Goal: Task Accomplishment & Management: Manage account settings

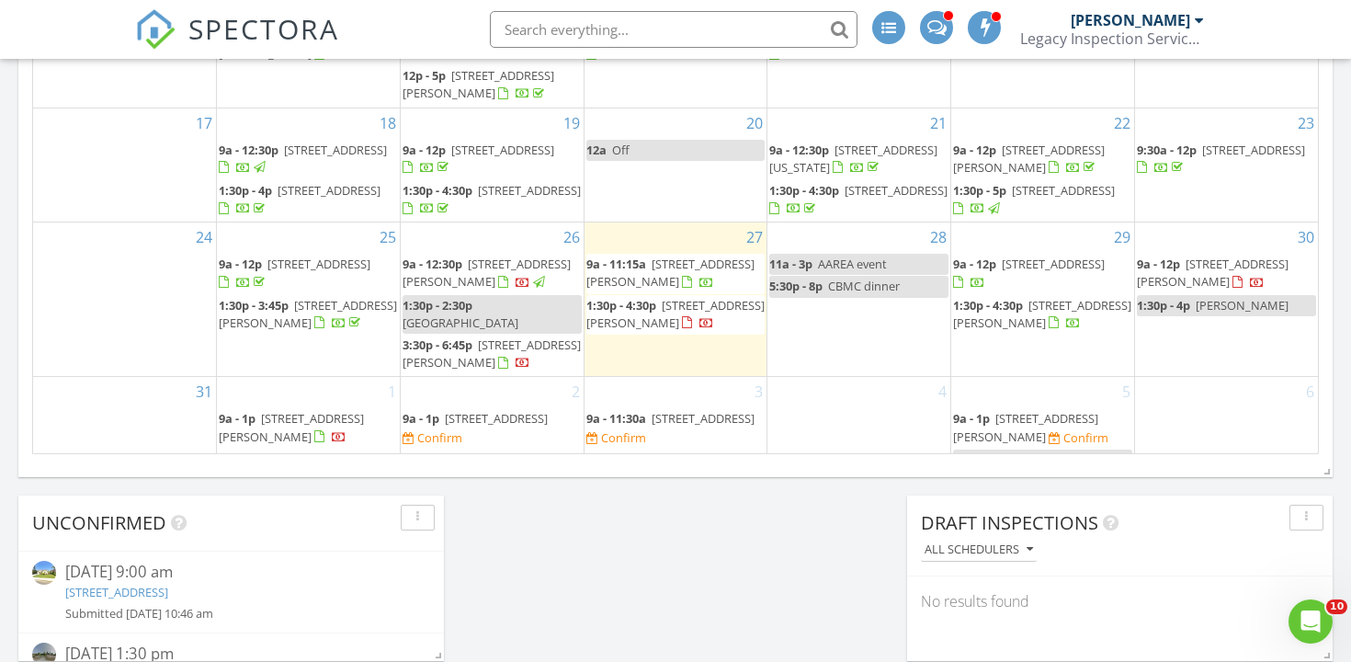
scroll to position [28, 0]
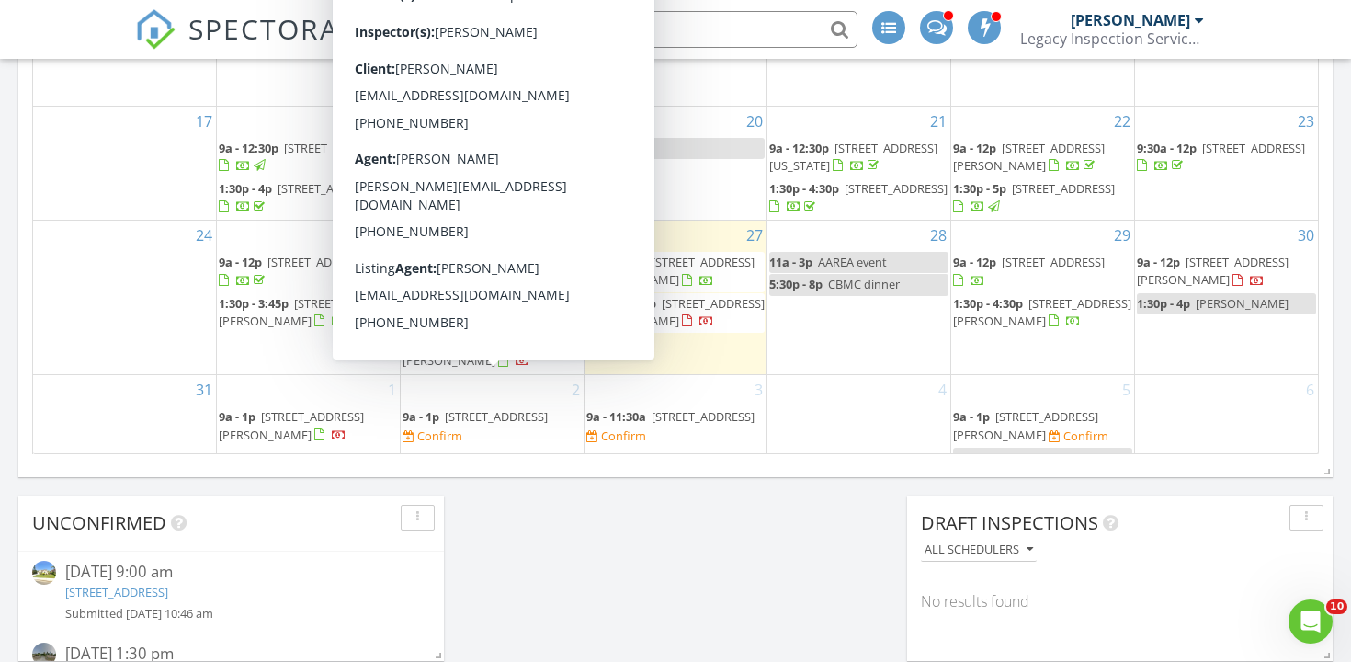
click at [528, 408] on span "[STREET_ADDRESS]" at bounding box center [496, 416] width 103 height 17
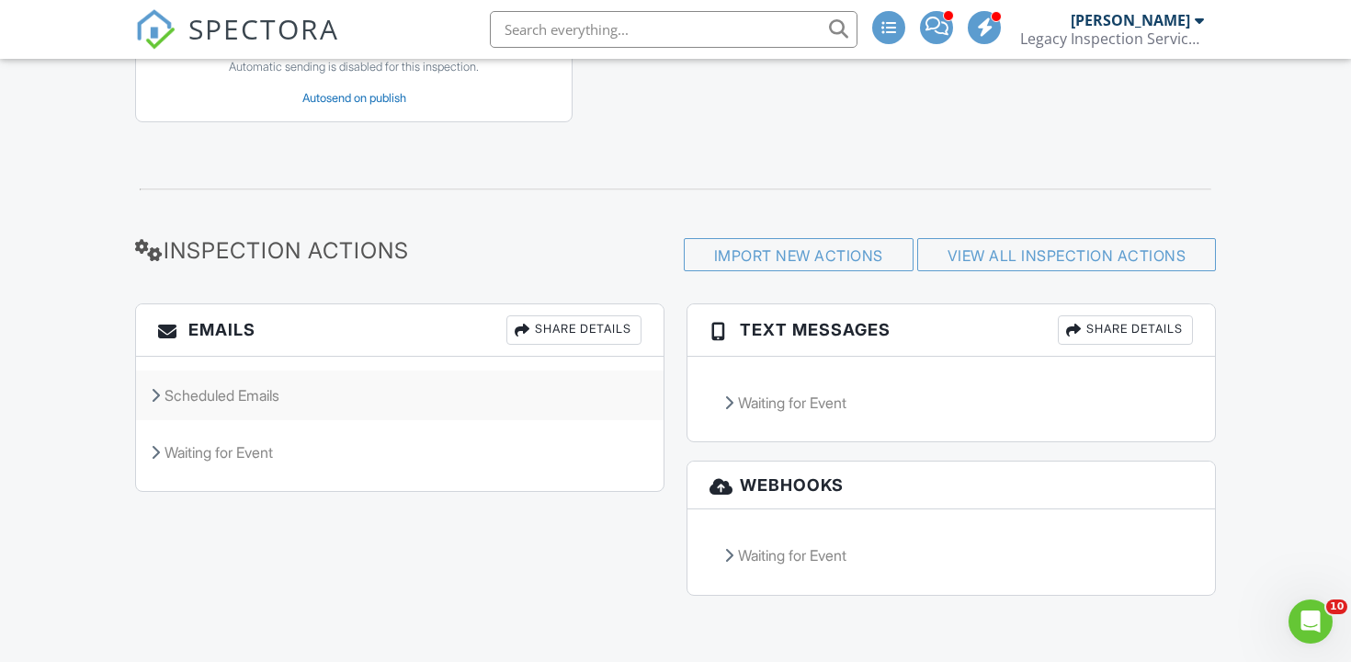
click at [262, 384] on div "Scheduled Emails" at bounding box center [400, 395] width 528 height 50
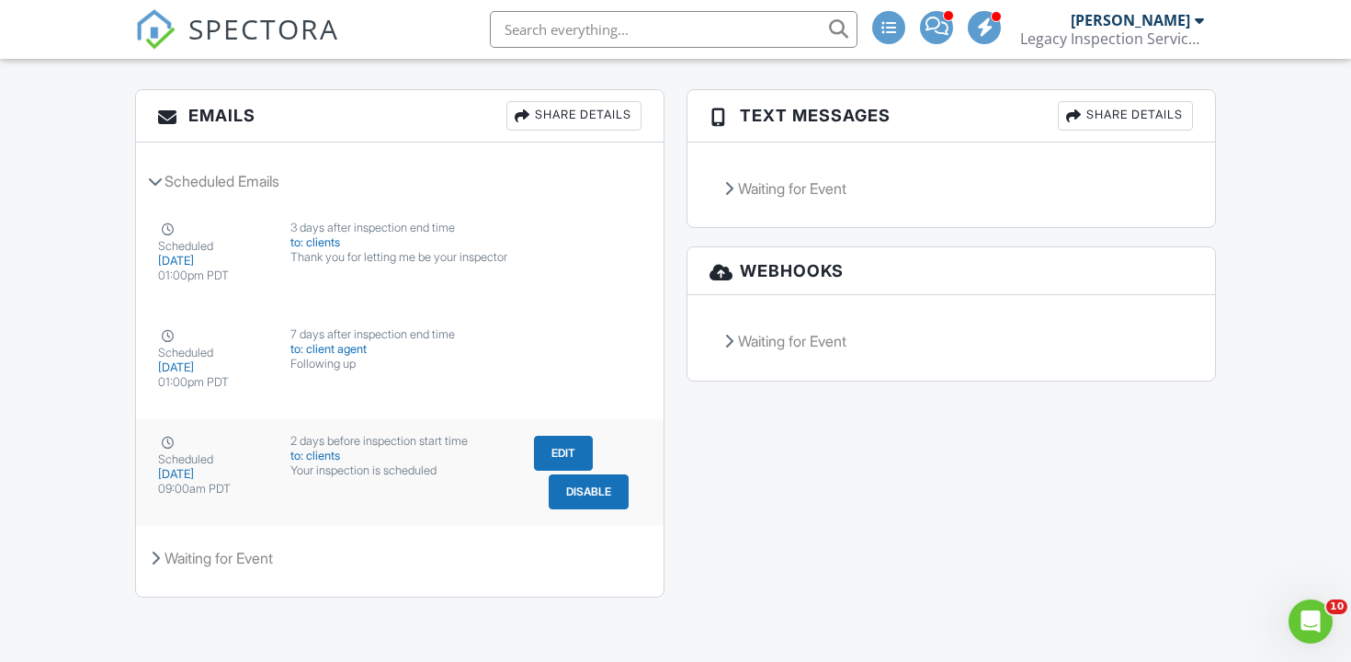
scroll to position [2521, 0]
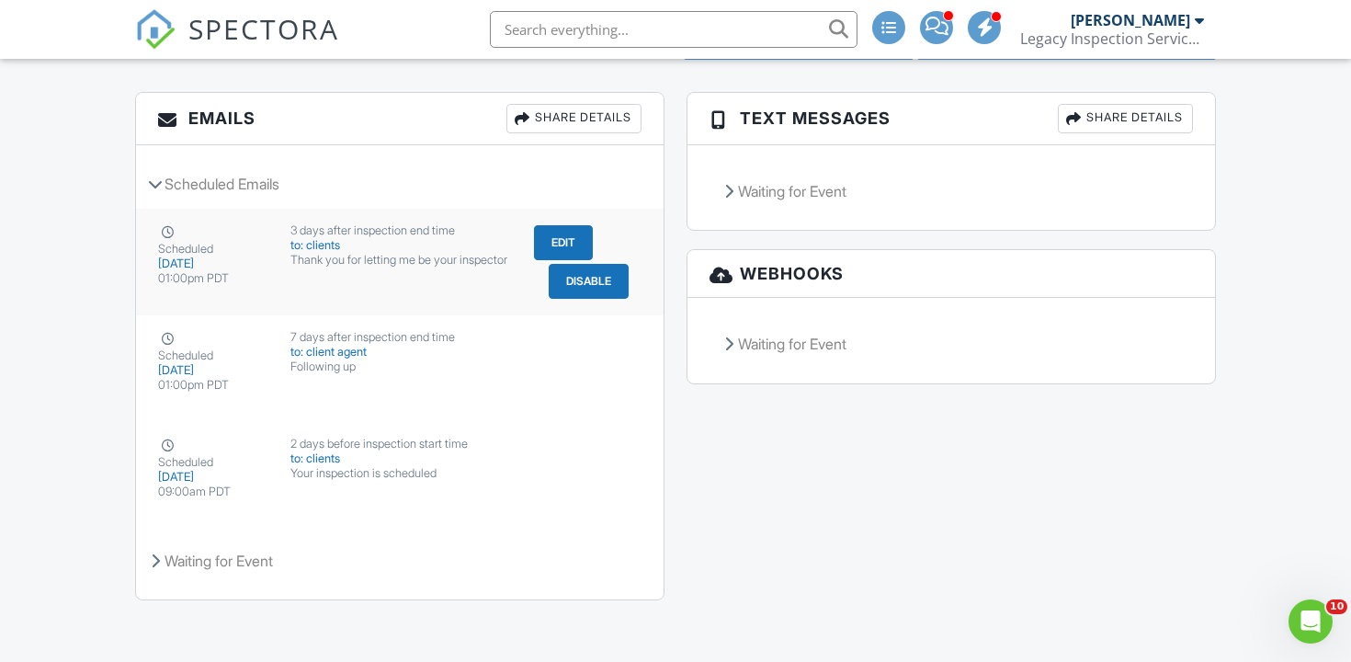
click at [562, 255] on button "Edit" at bounding box center [563, 242] width 59 height 35
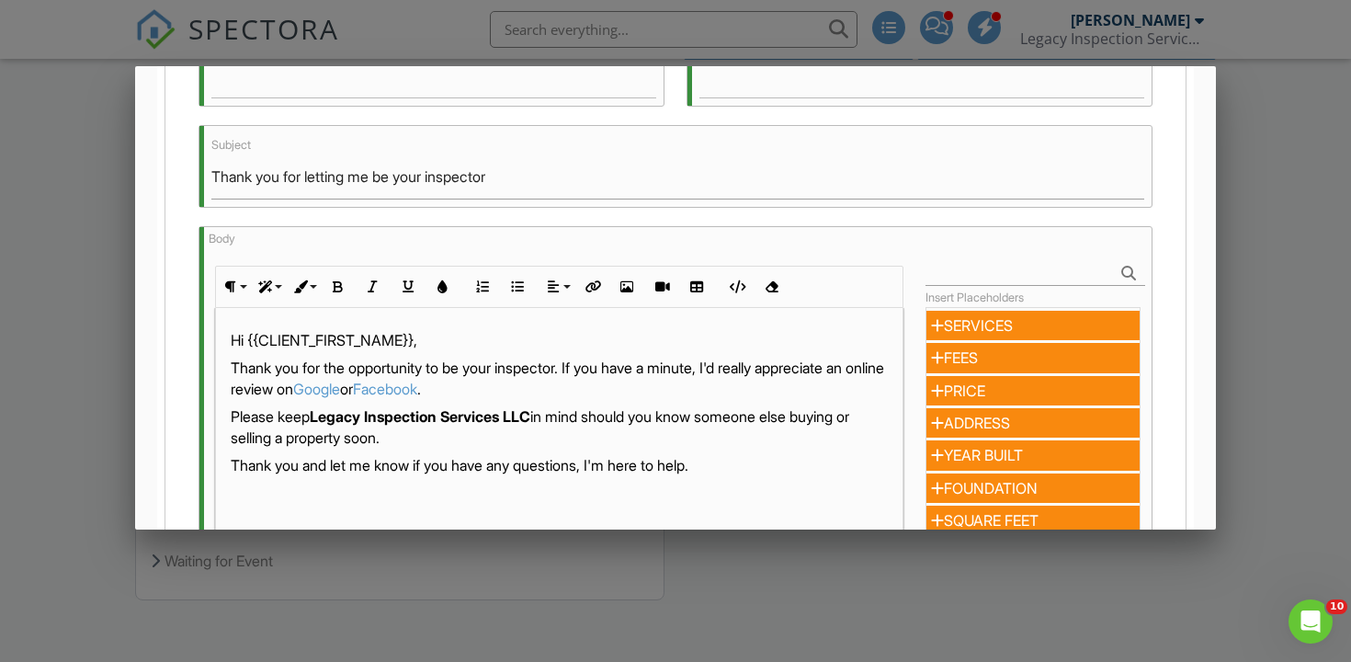
scroll to position [1, 0]
click at [1241, 262] on div at bounding box center [675, 321] width 1351 height 827
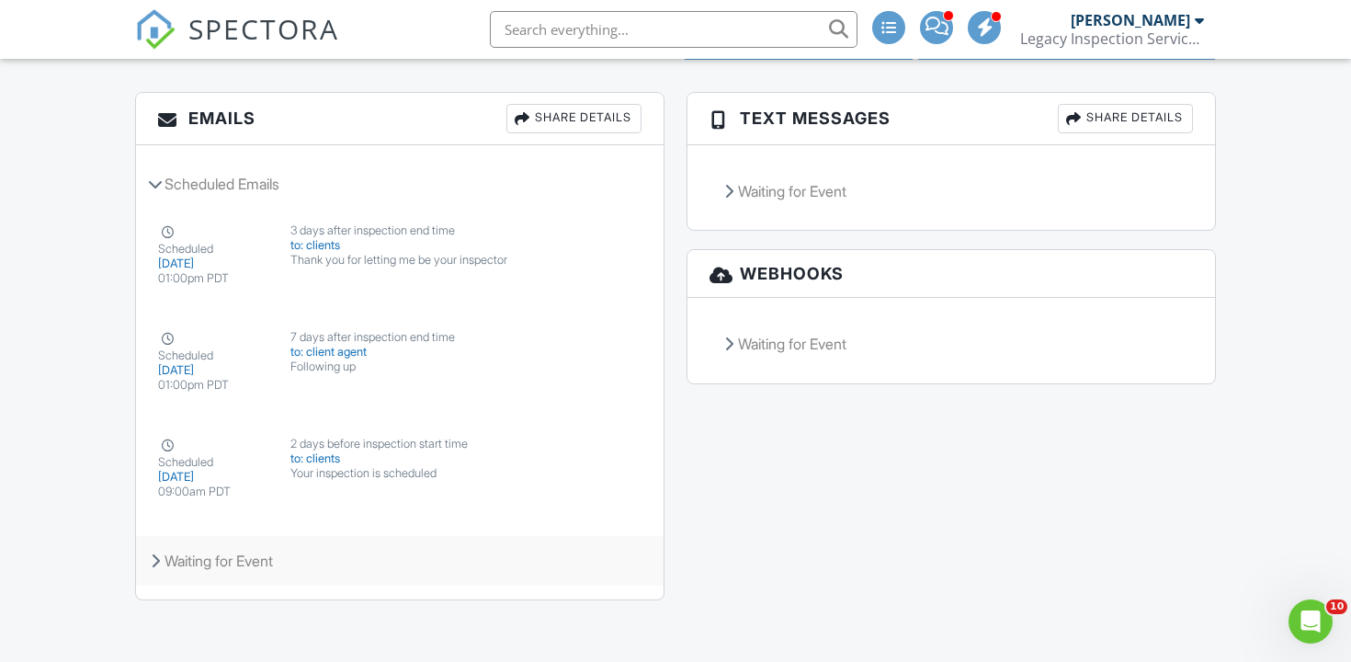
click at [197, 581] on div "Waiting for Event" at bounding box center [400, 561] width 528 height 50
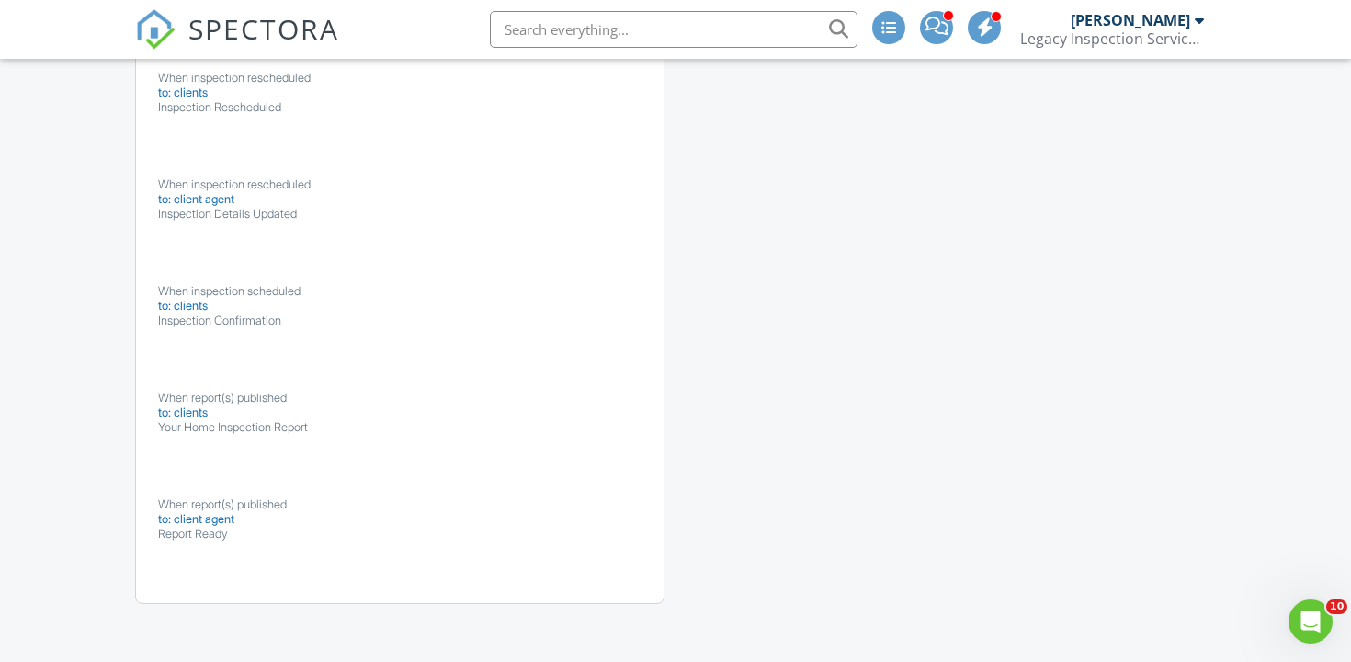
scroll to position [3506, 0]
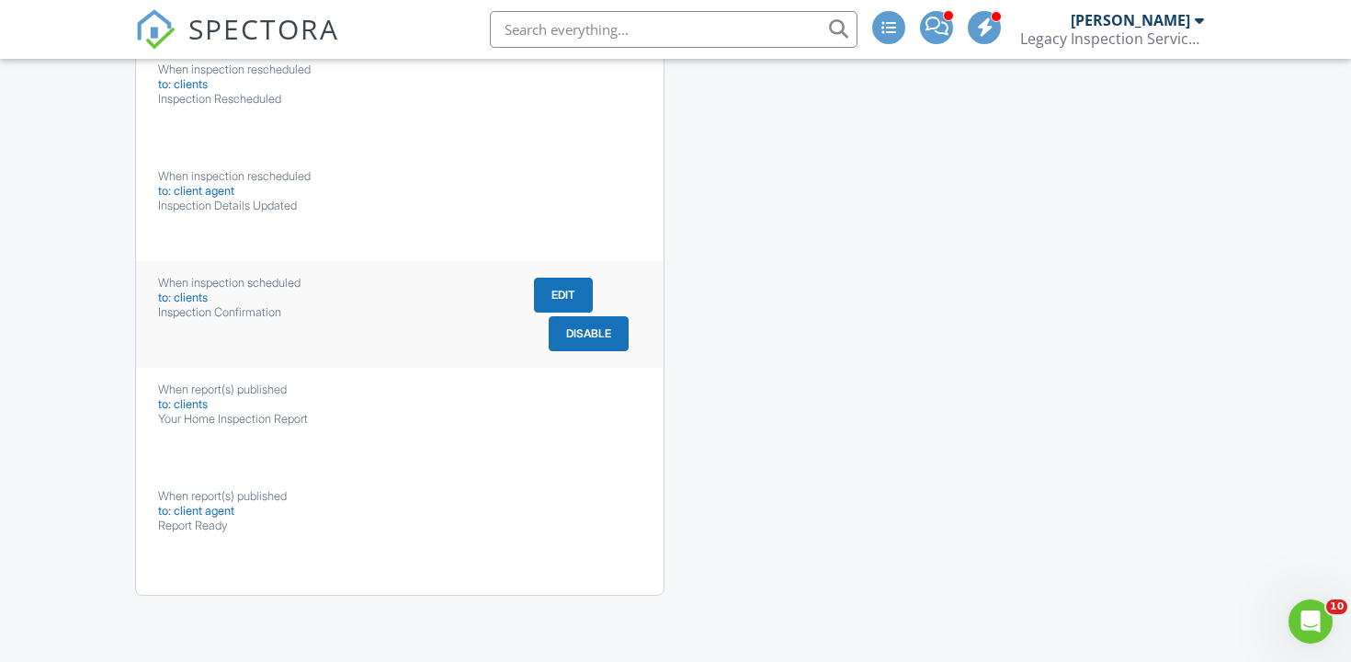
click at [565, 292] on button "Edit" at bounding box center [563, 295] width 59 height 35
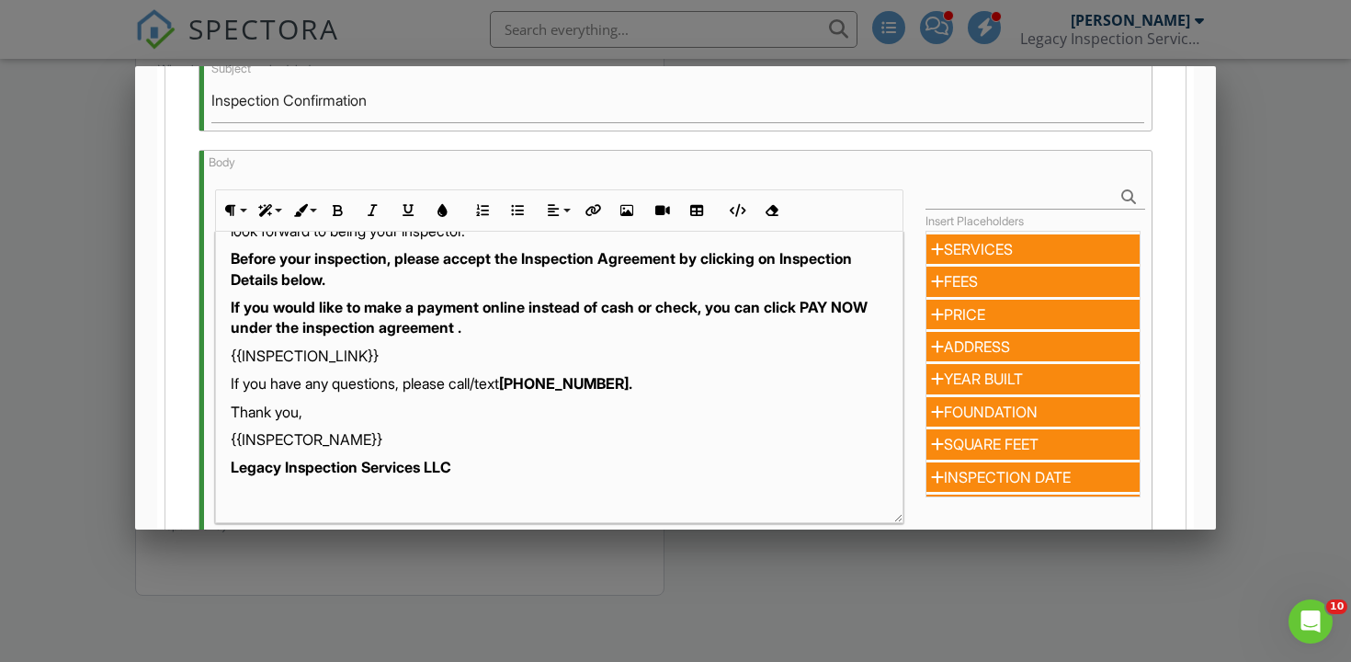
scroll to position [87, 0]
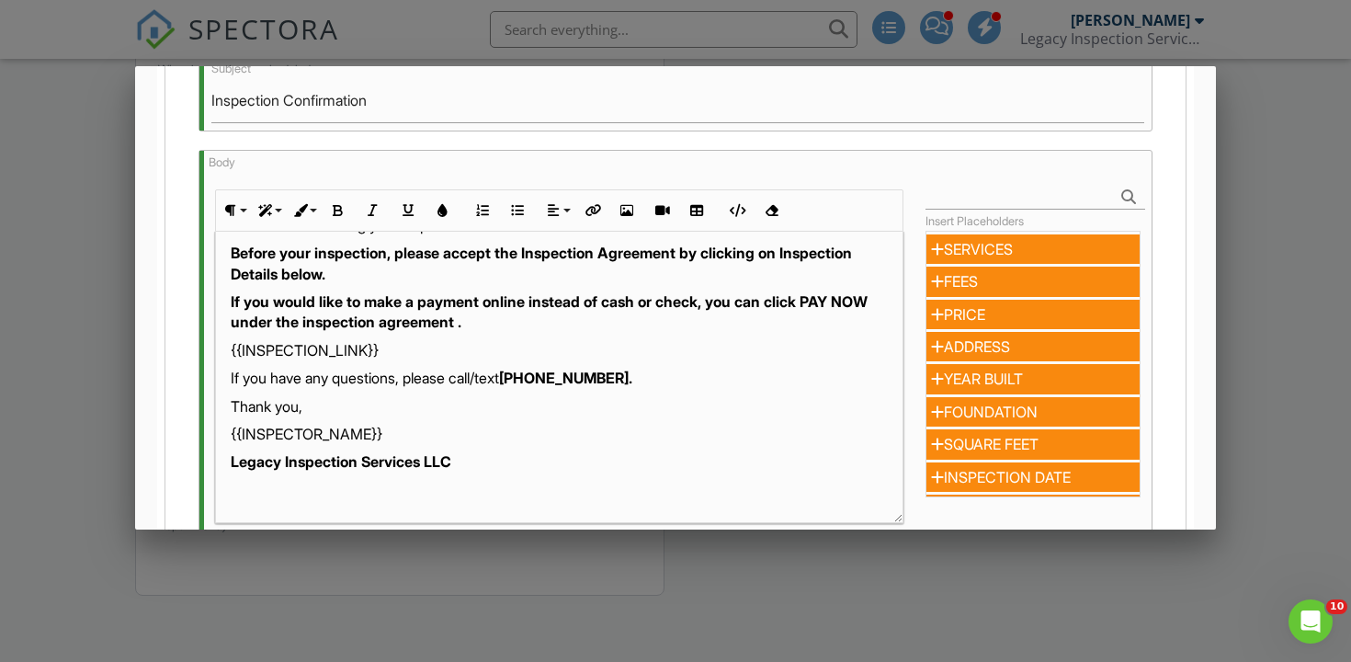
click at [1251, 222] on div at bounding box center [675, 321] width 1351 height 827
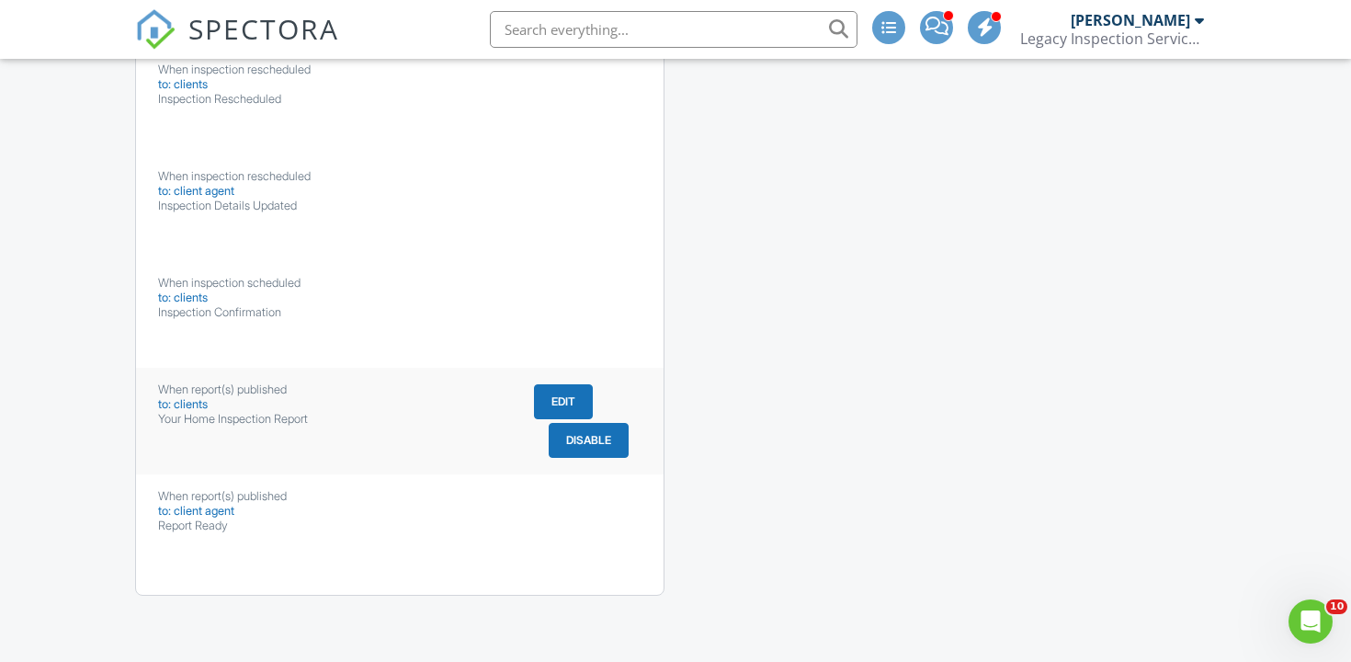
click at [561, 391] on button "Edit" at bounding box center [563, 401] width 59 height 35
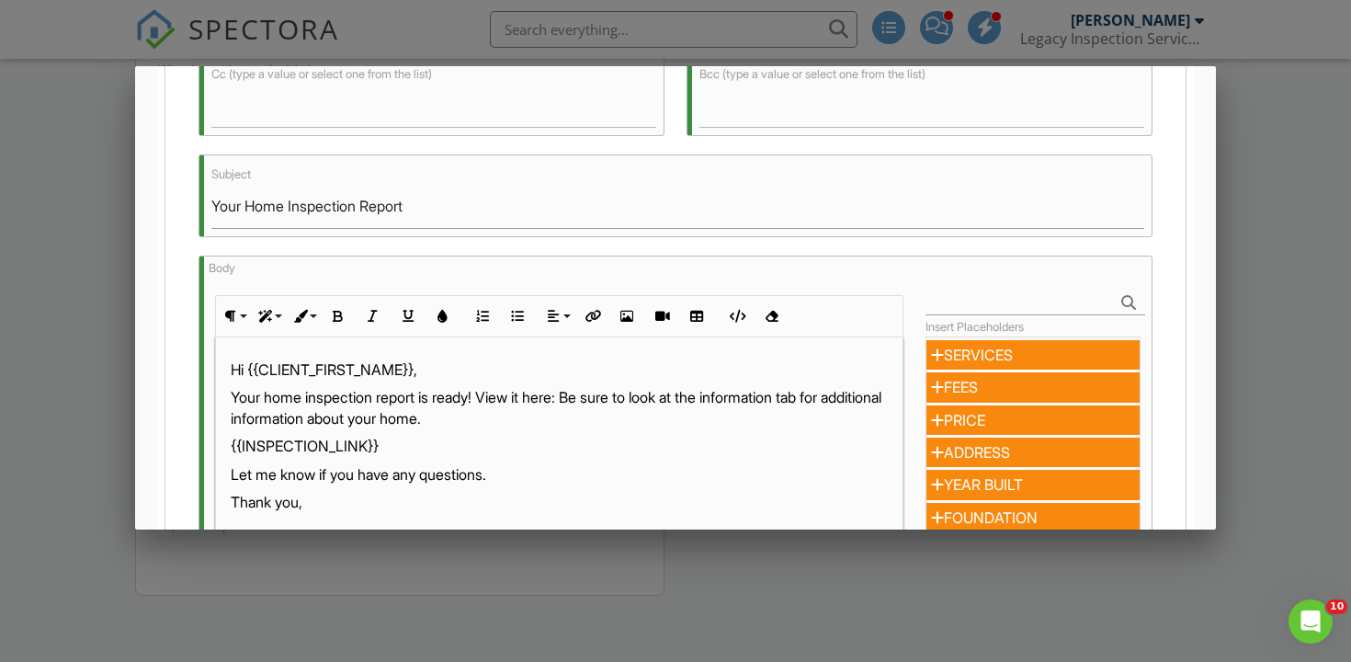
scroll to position [399, 0]
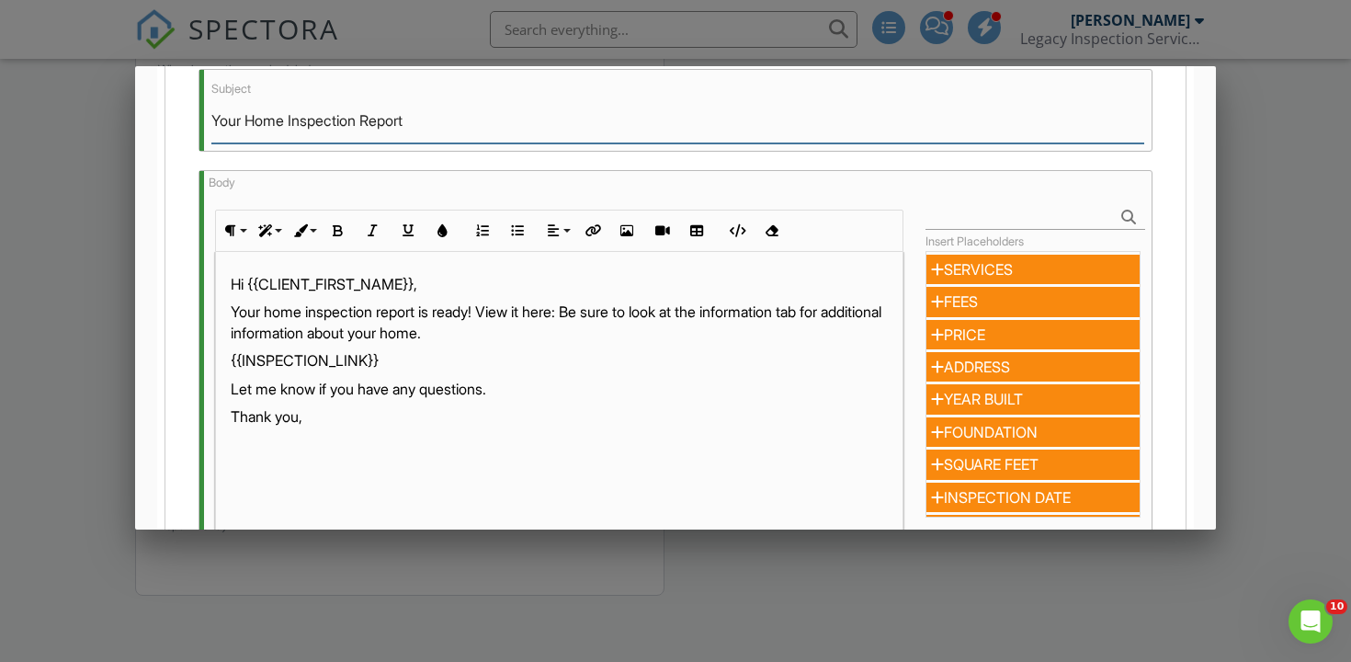
click at [259, 128] on input "Your Home Inspection Report" at bounding box center [677, 120] width 933 height 45
type input "Your Inspection Report"
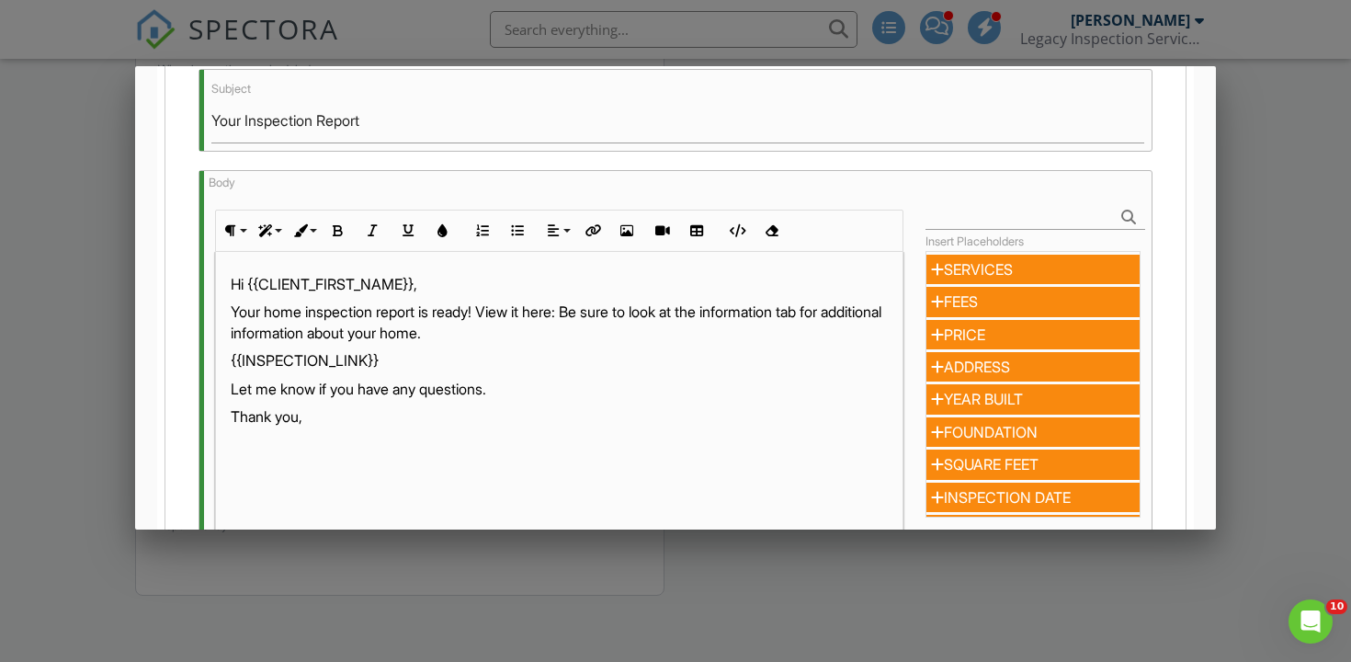
click at [280, 312] on p "Your home inspection report is ready! View it here: Be sure to look at the info…" at bounding box center [559, 321] width 657 height 41
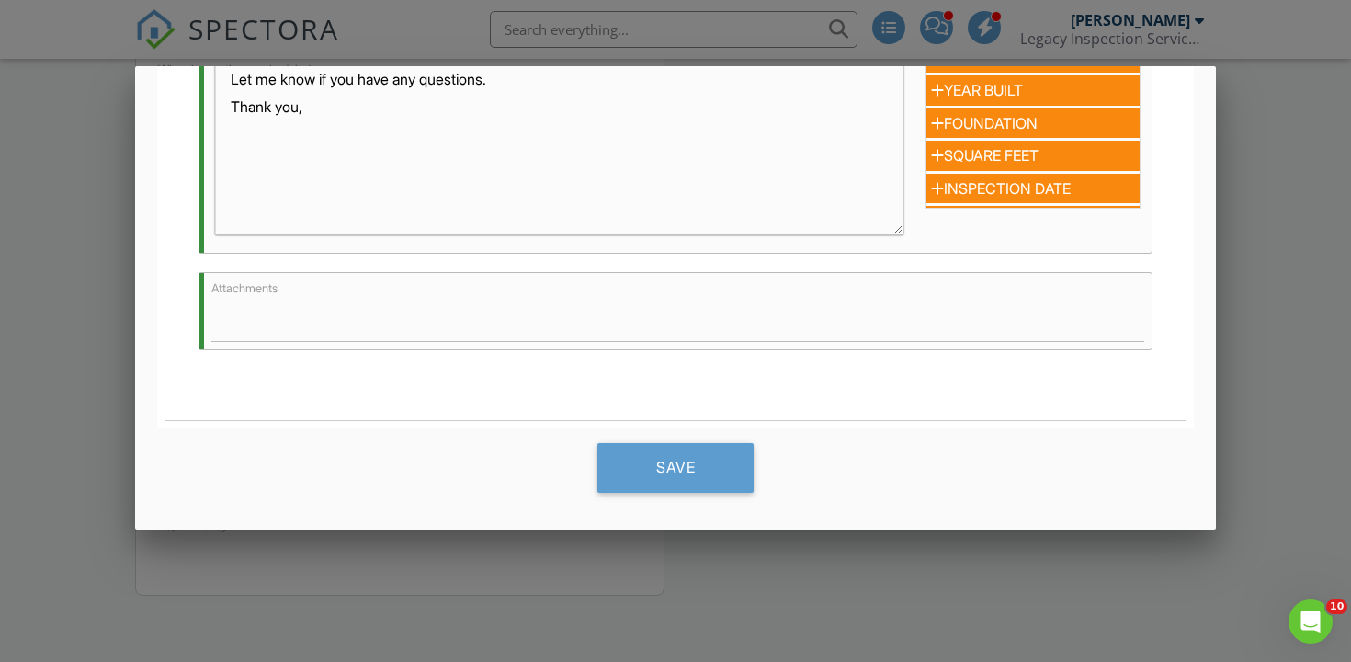
scroll to position [679, 0]
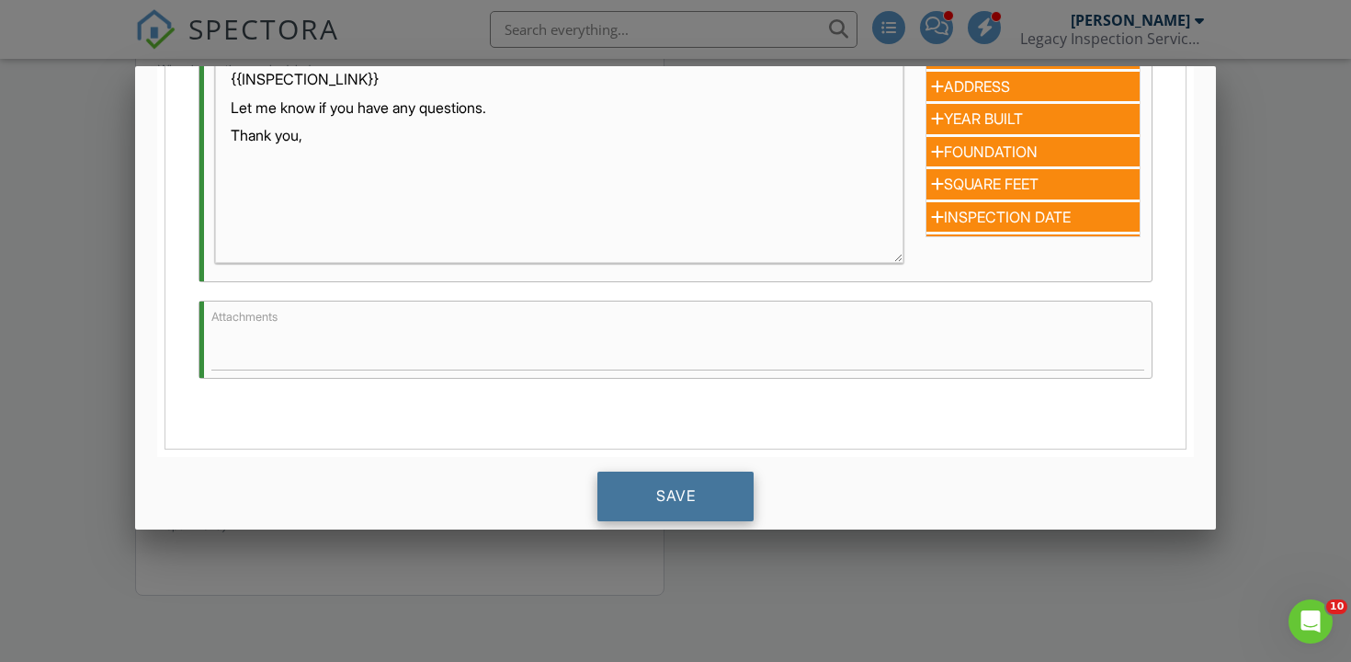
click at [666, 500] on div "Save" at bounding box center [675, 496] width 156 height 50
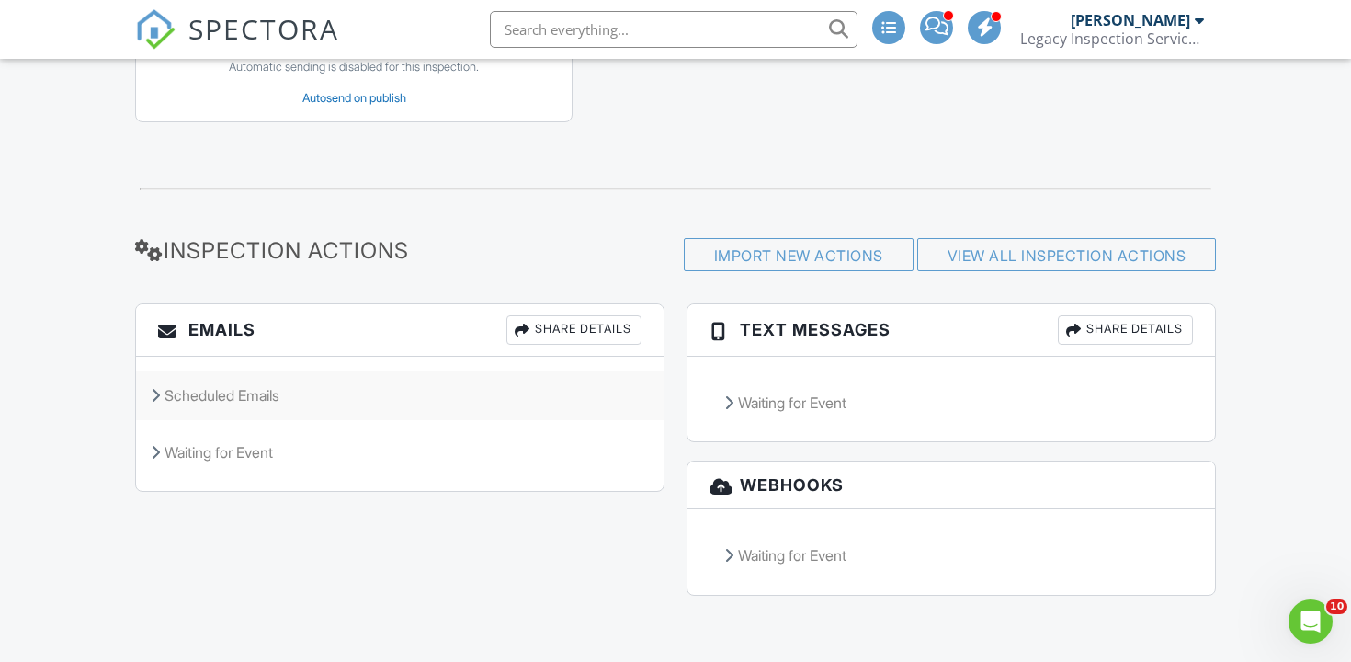
click at [199, 406] on div "Scheduled Emails" at bounding box center [400, 395] width 528 height 50
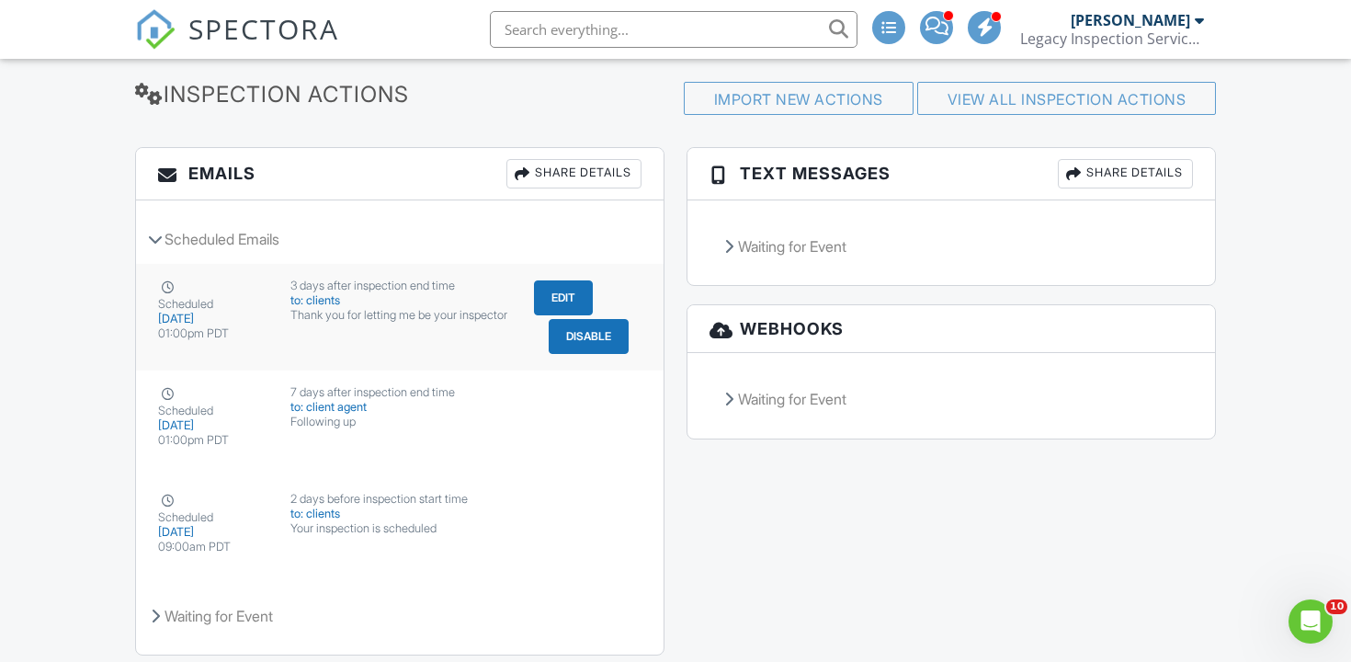
scroll to position [2547, 0]
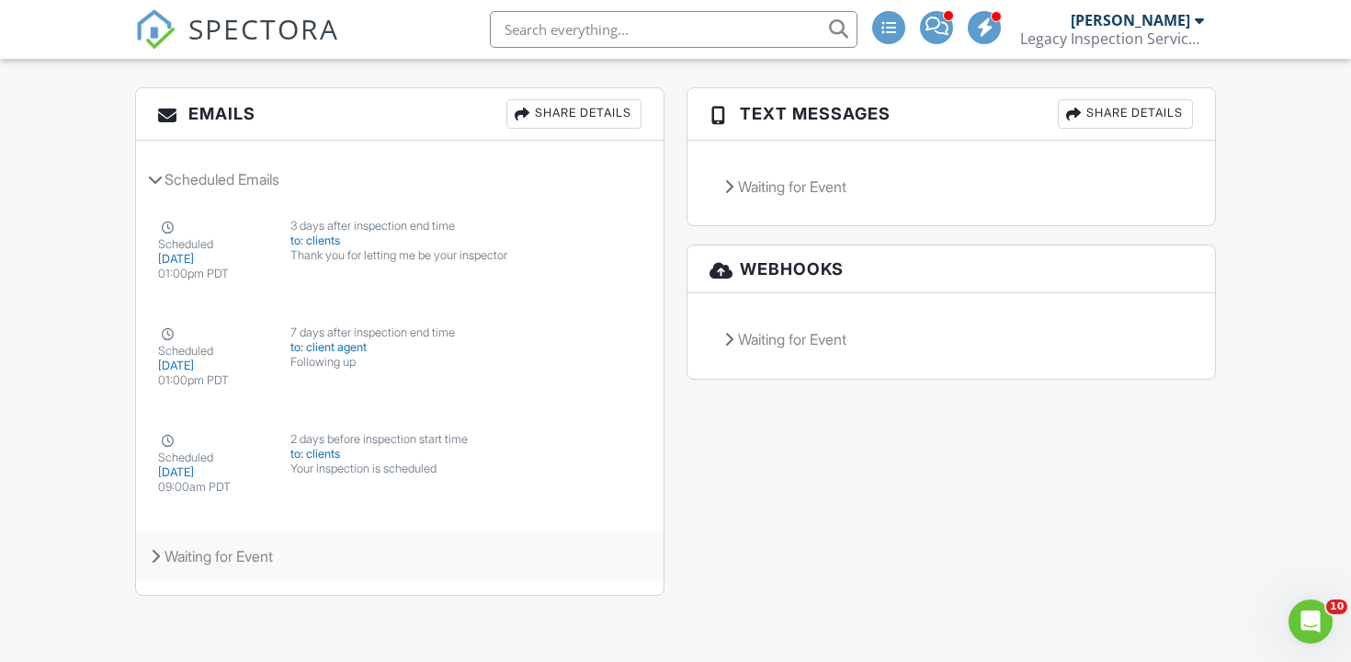
click at [257, 559] on div "Waiting for Event" at bounding box center [400, 556] width 528 height 50
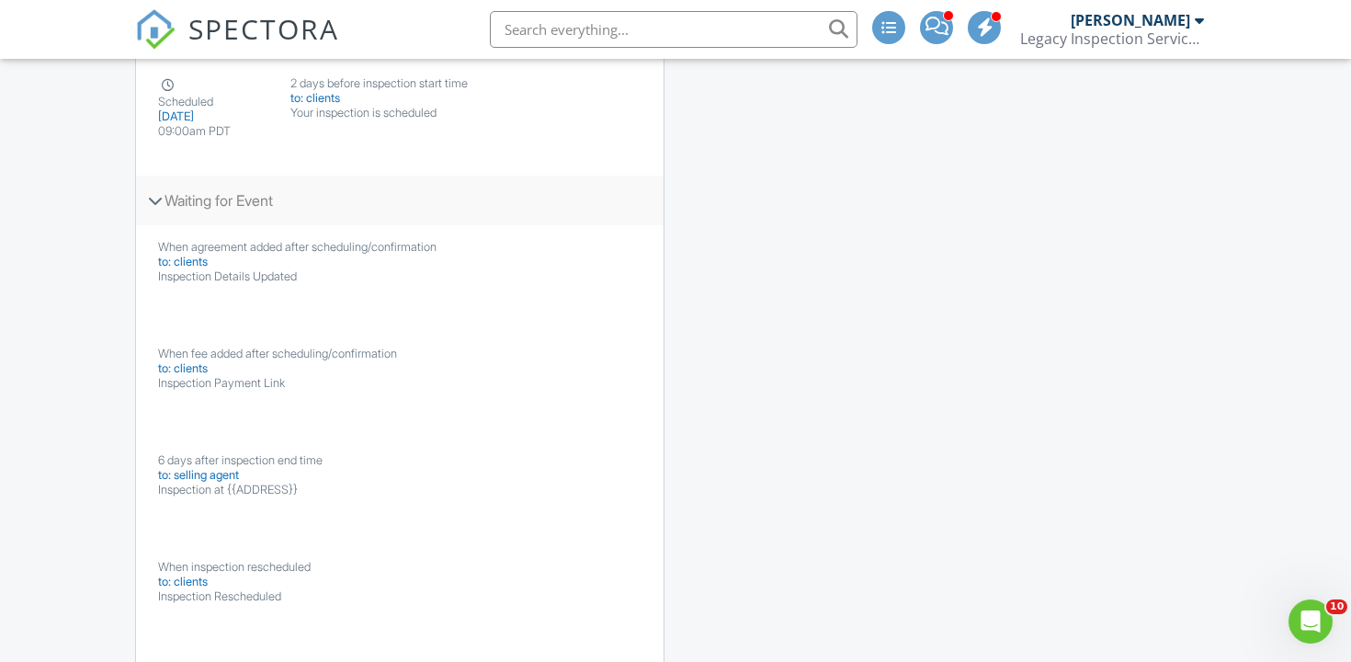
scroll to position [2885, 0]
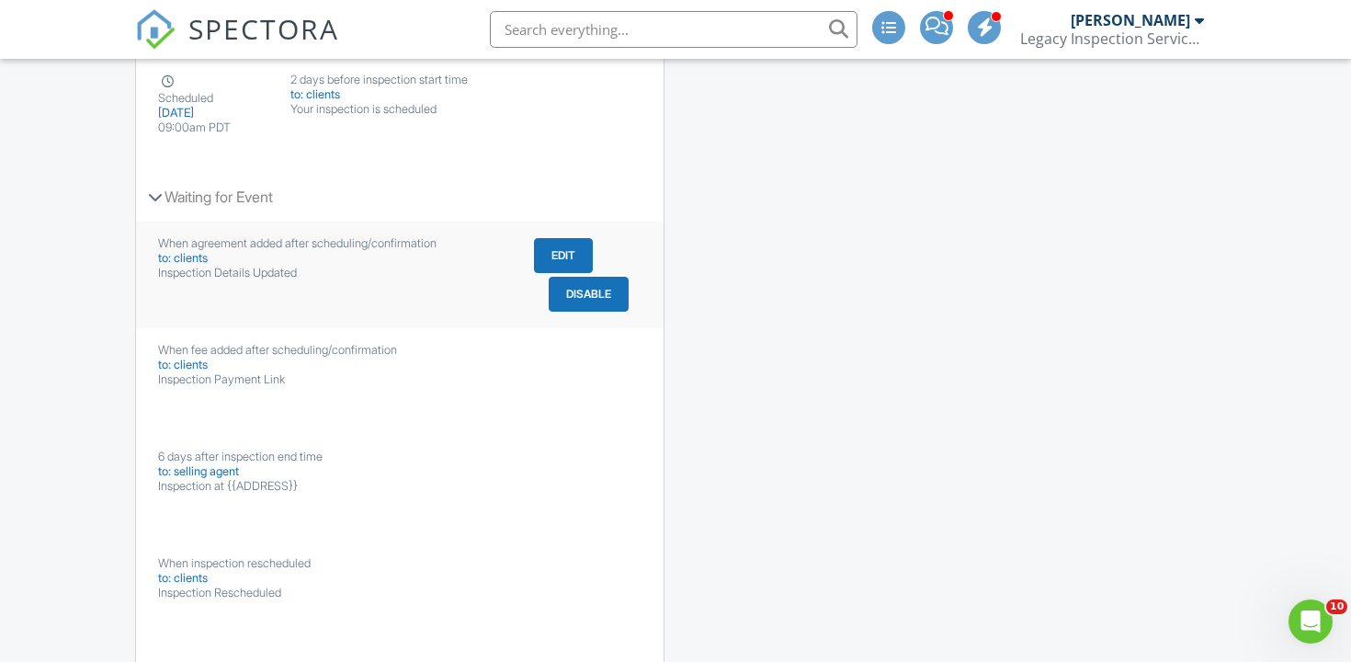
click at [553, 273] on button "Edit" at bounding box center [563, 255] width 59 height 35
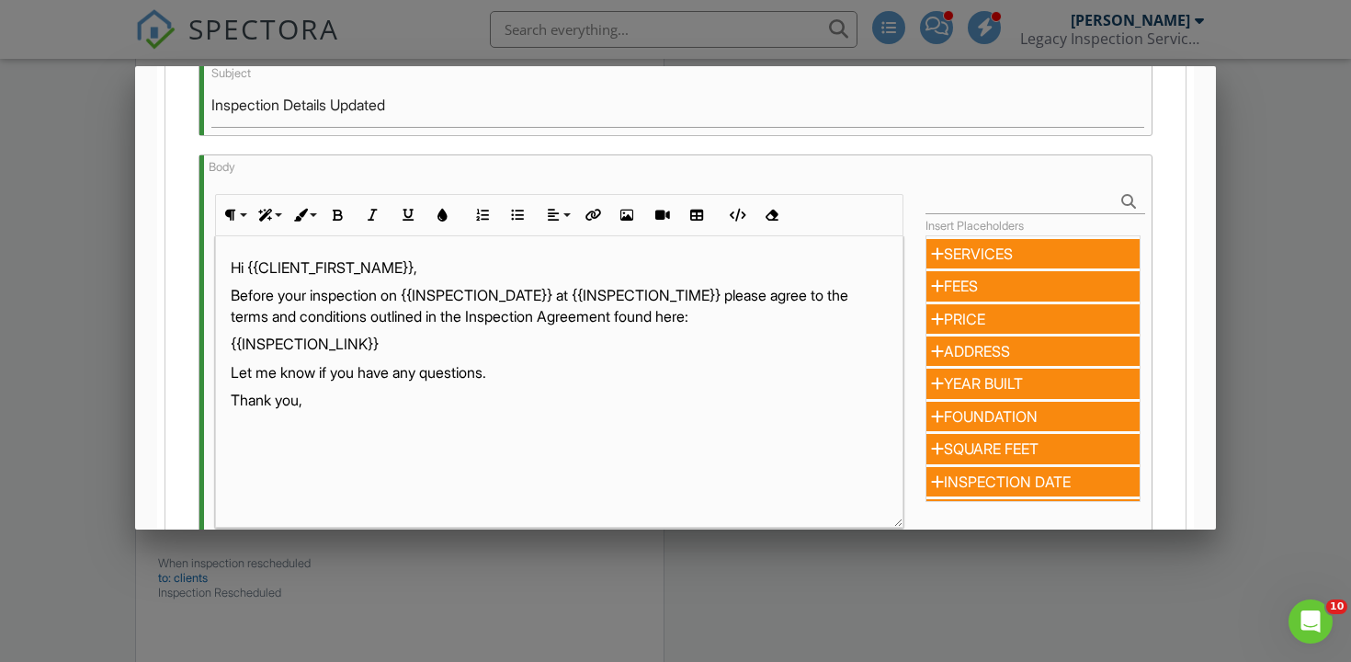
scroll to position [0, 0]
click at [1281, 256] on div at bounding box center [675, 321] width 1351 height 827
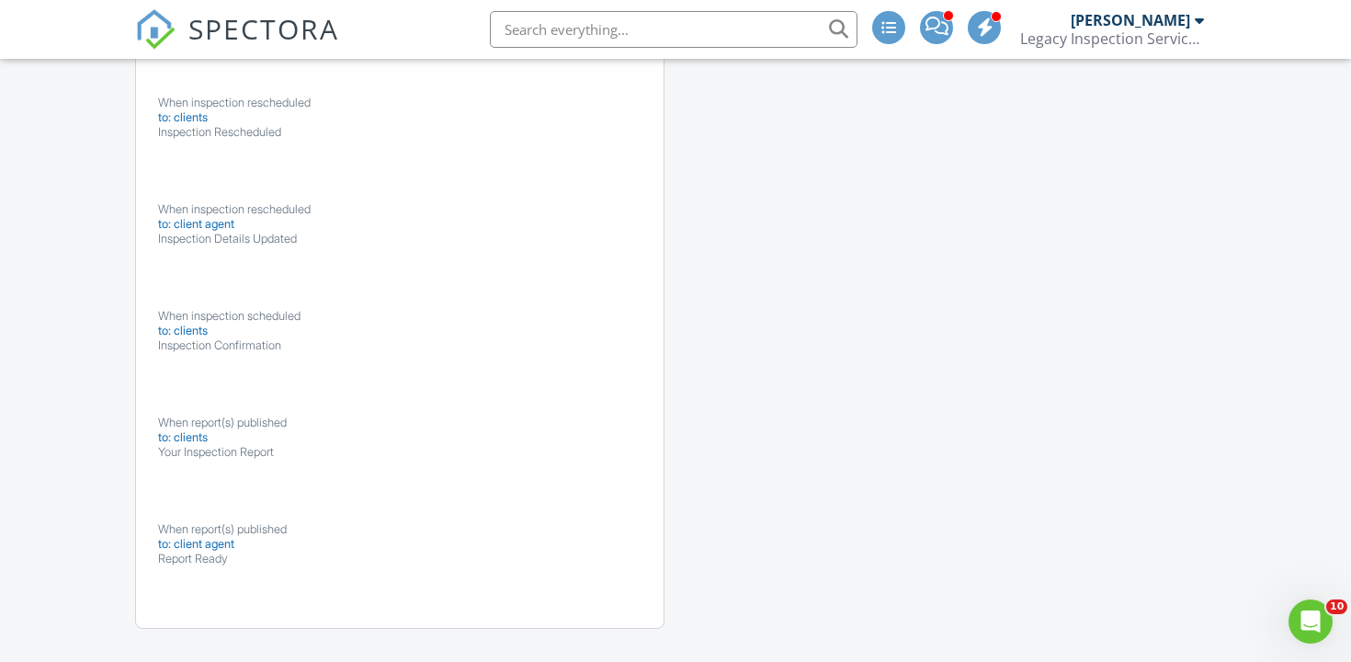
scroll to position [3506, 0]
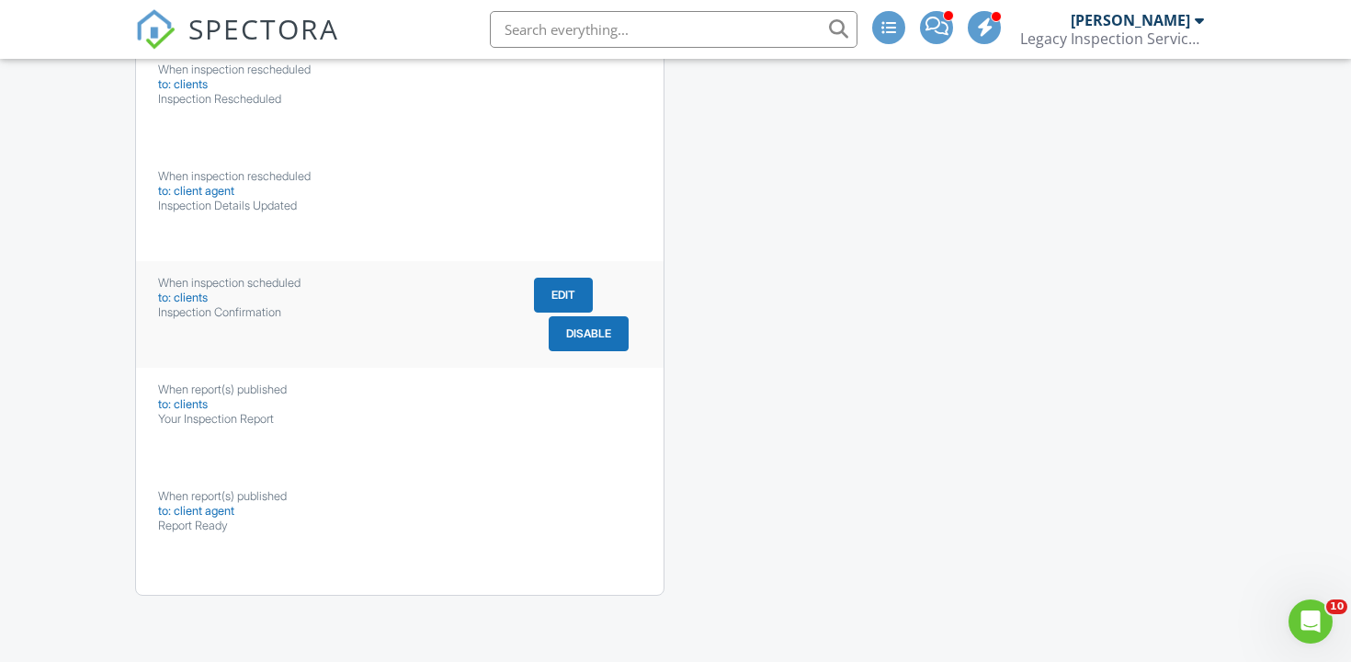
click at [568, 286] on button "Edit" at bounding box center [563, 295] width 59 height 35
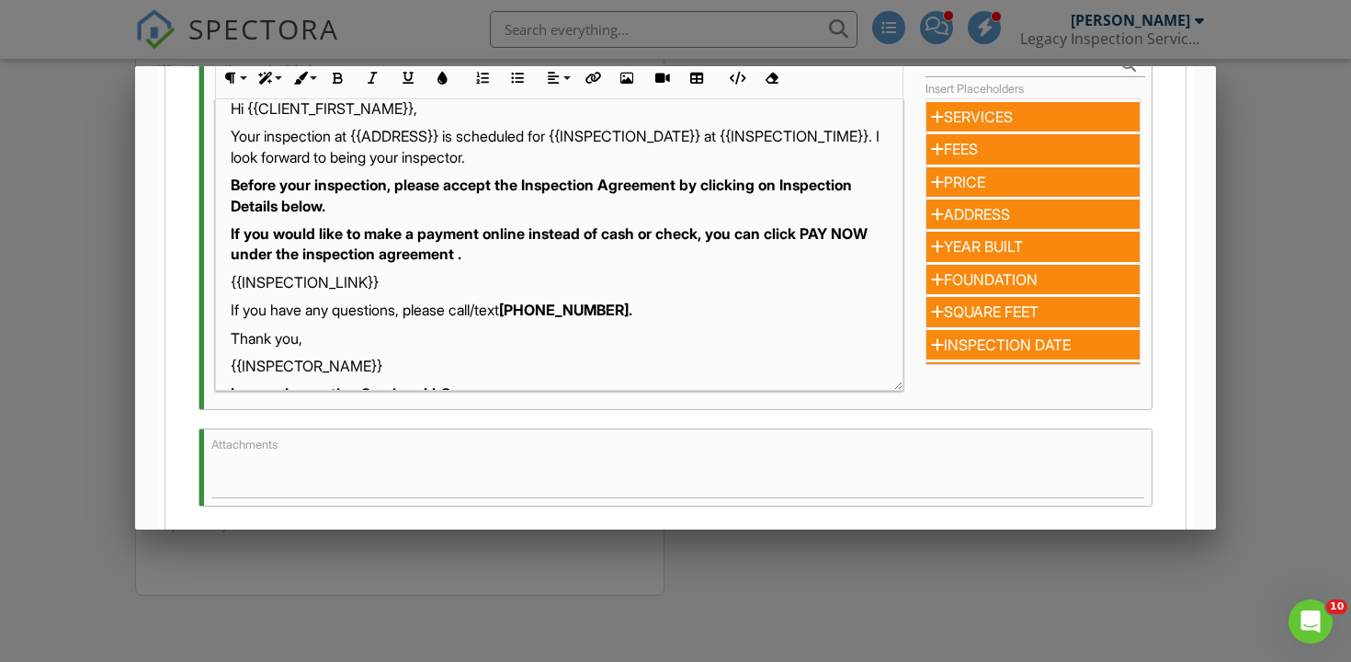
scroll to position [25, 0]
click at [1292, 199] on div at bounding box center [675, 321] width 1351 height 827
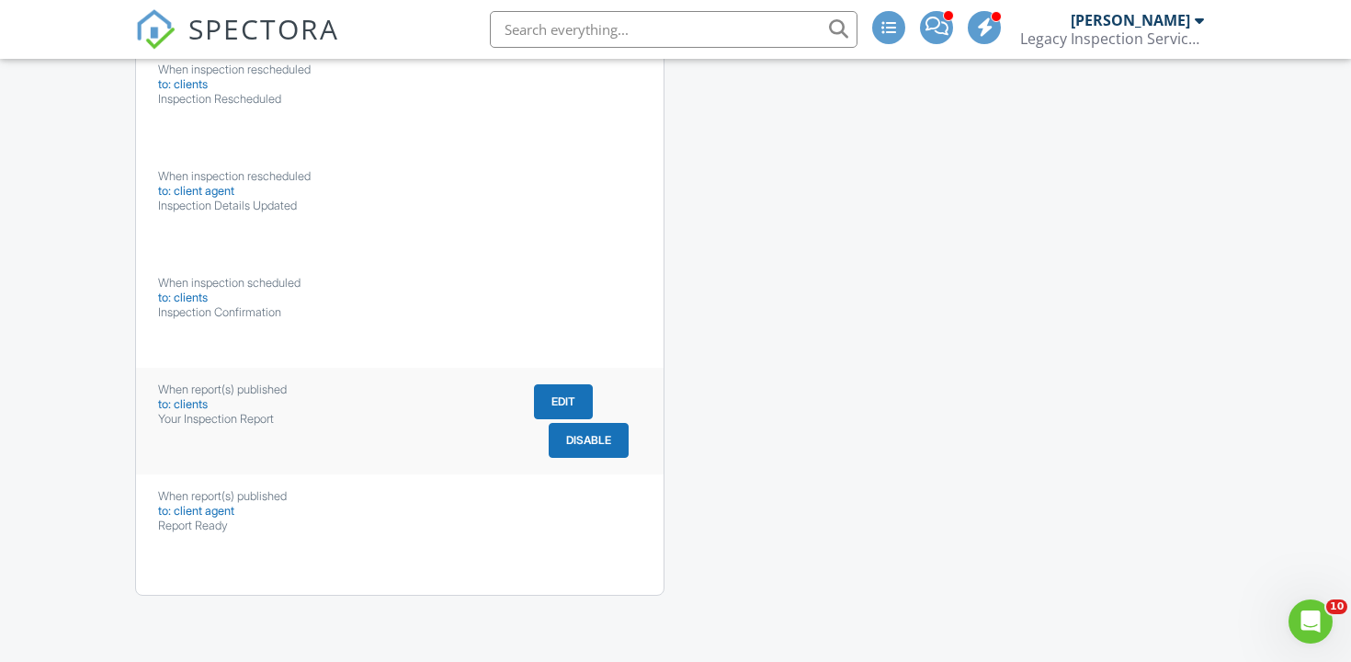
click at [548, 393] on button "Edit" at bounding box center [563, 401] width 59 height 35
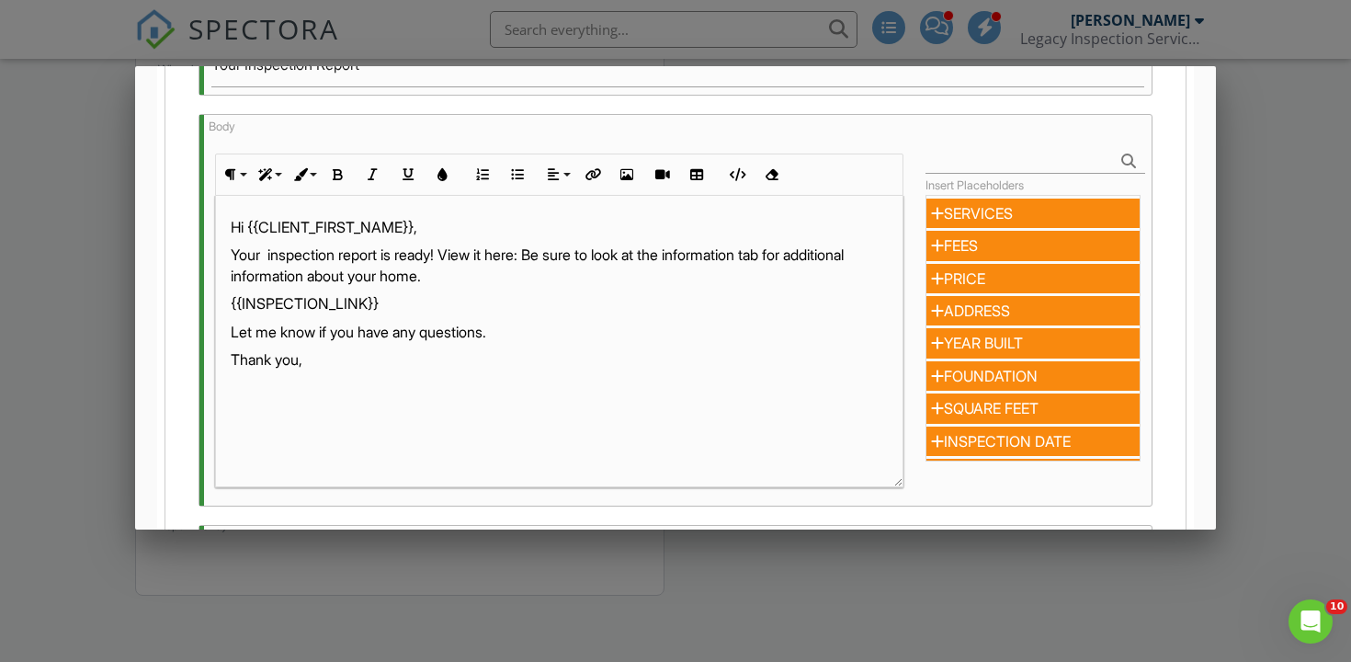
scroll to position [482, 0]
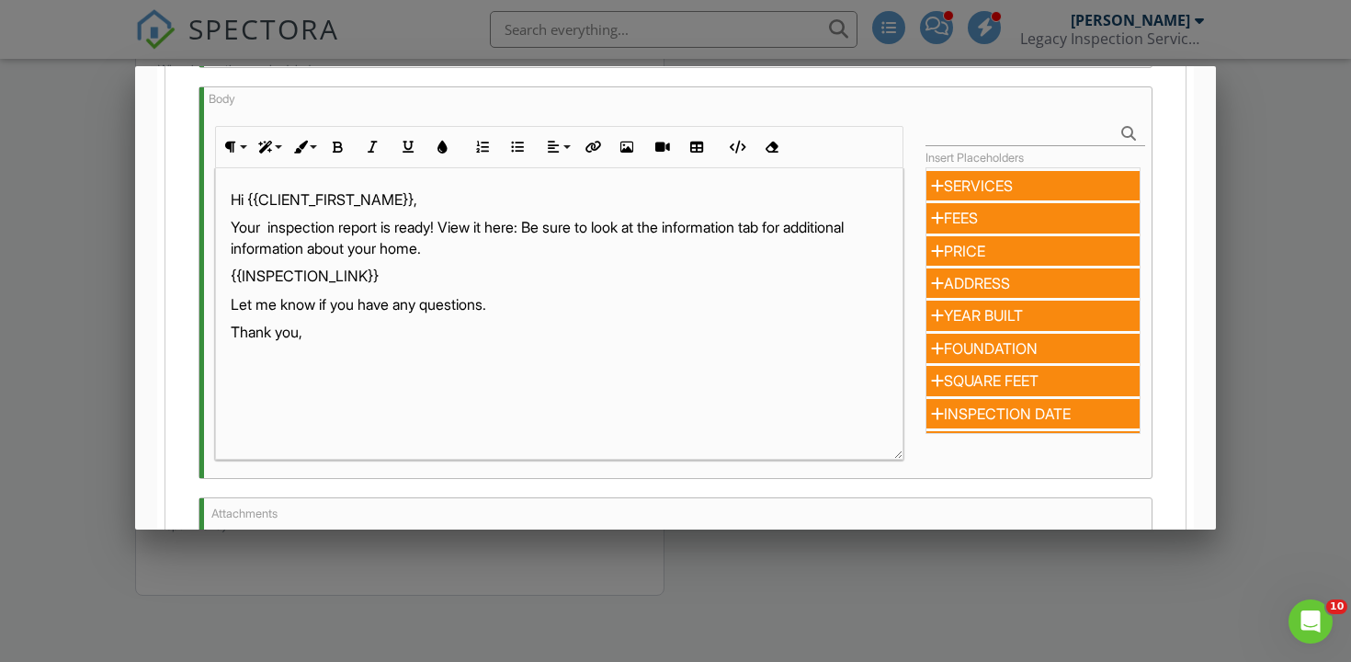
click at [1297, 294] on div at bounding box center [675, 321] width 1351 height 827
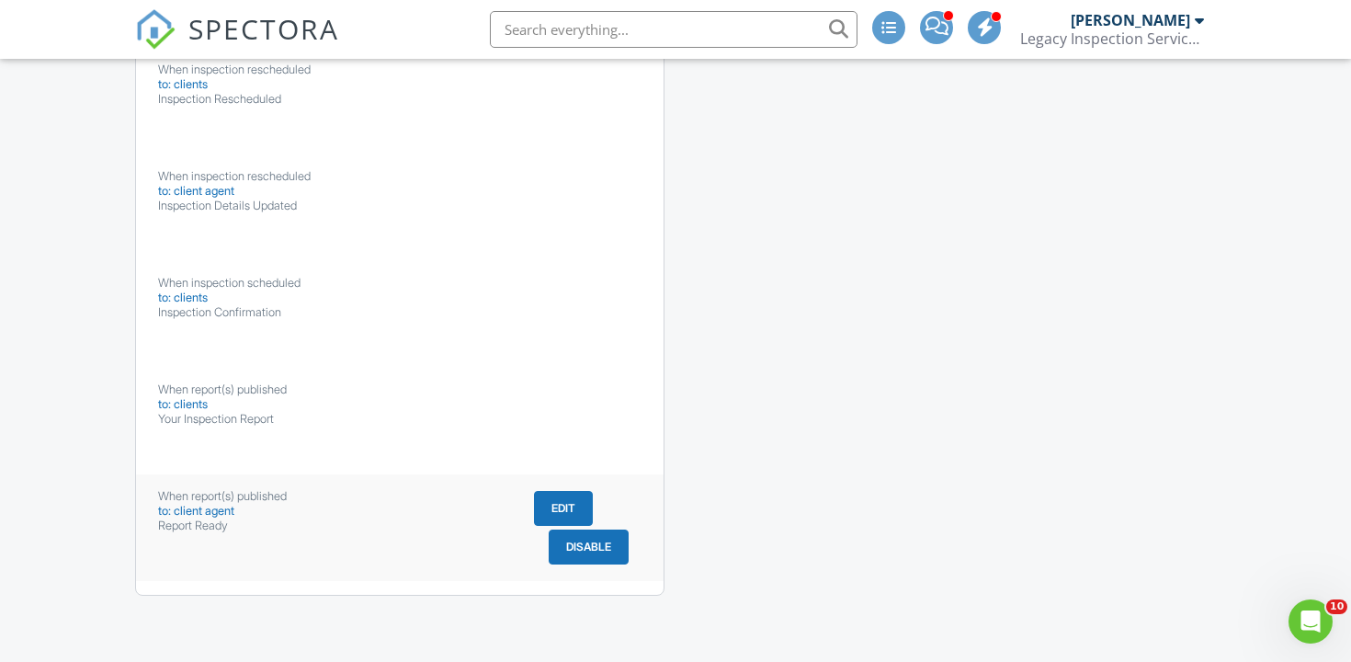
click at [567, 502] on button "Edit" at bounding box center [563, 508] width 59 height 35
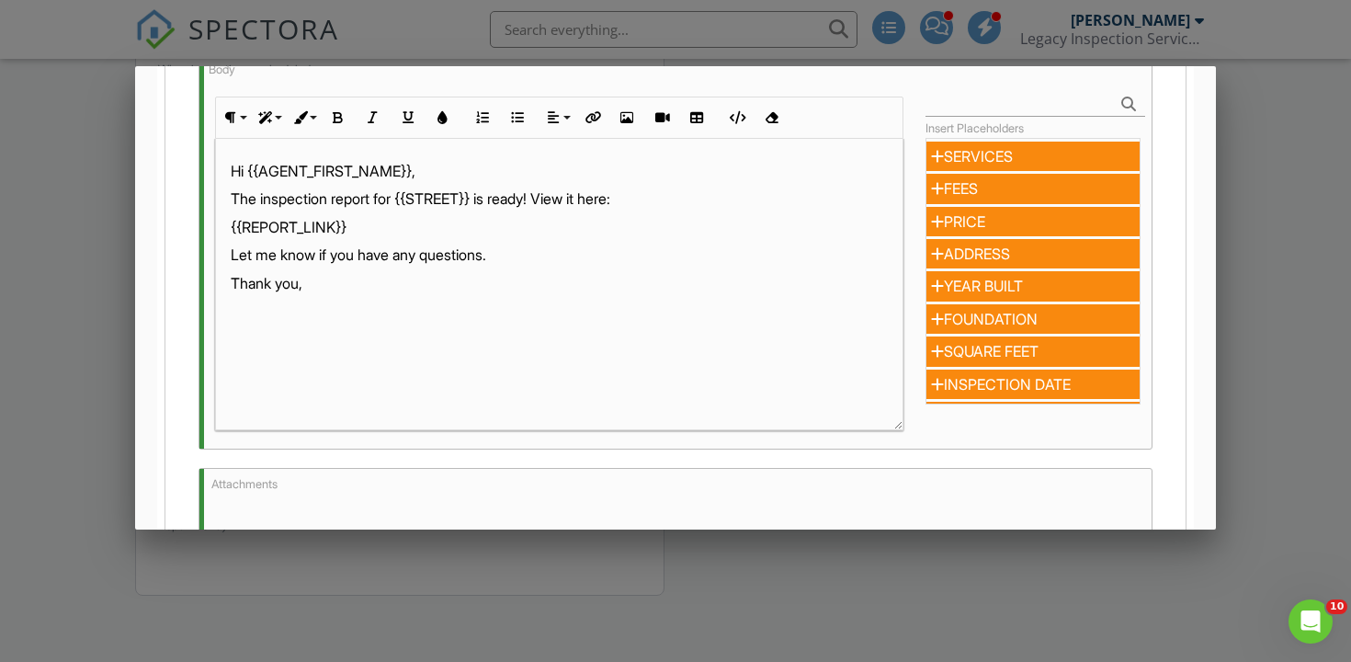
scroll to position [527, 0]
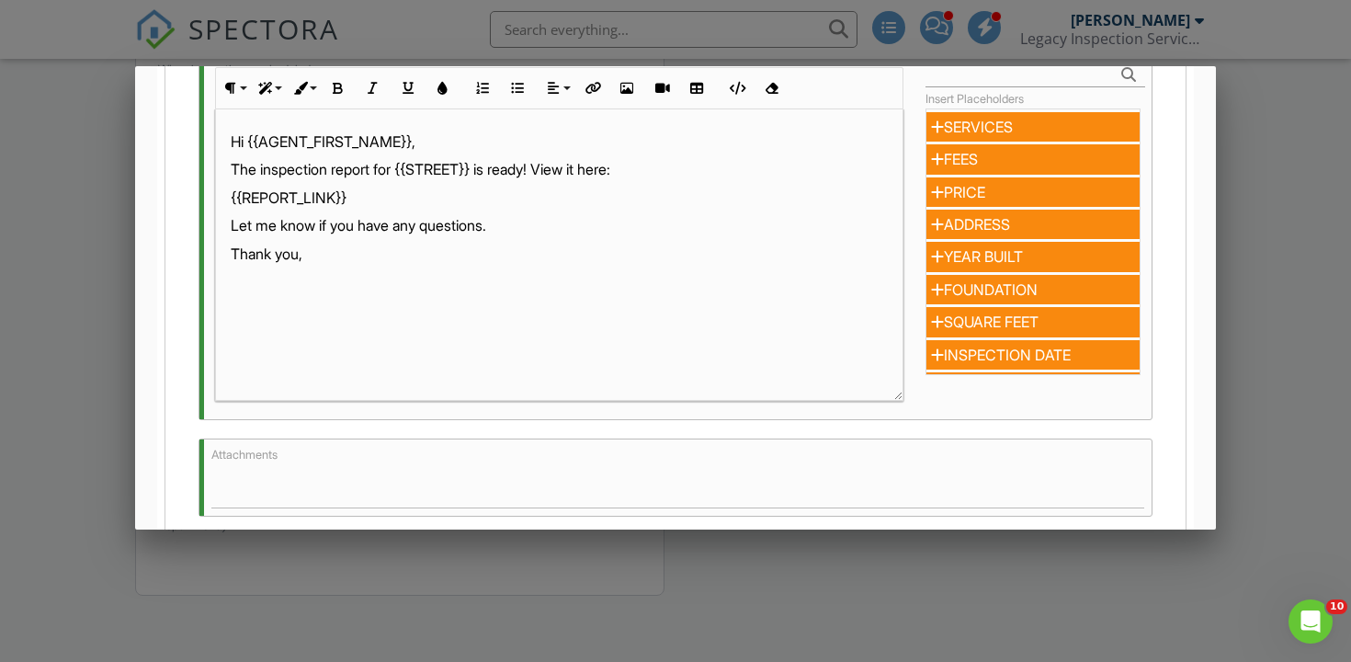
click at [1310, 130] on div at bounding box center [675, 321] width 1351 height 827
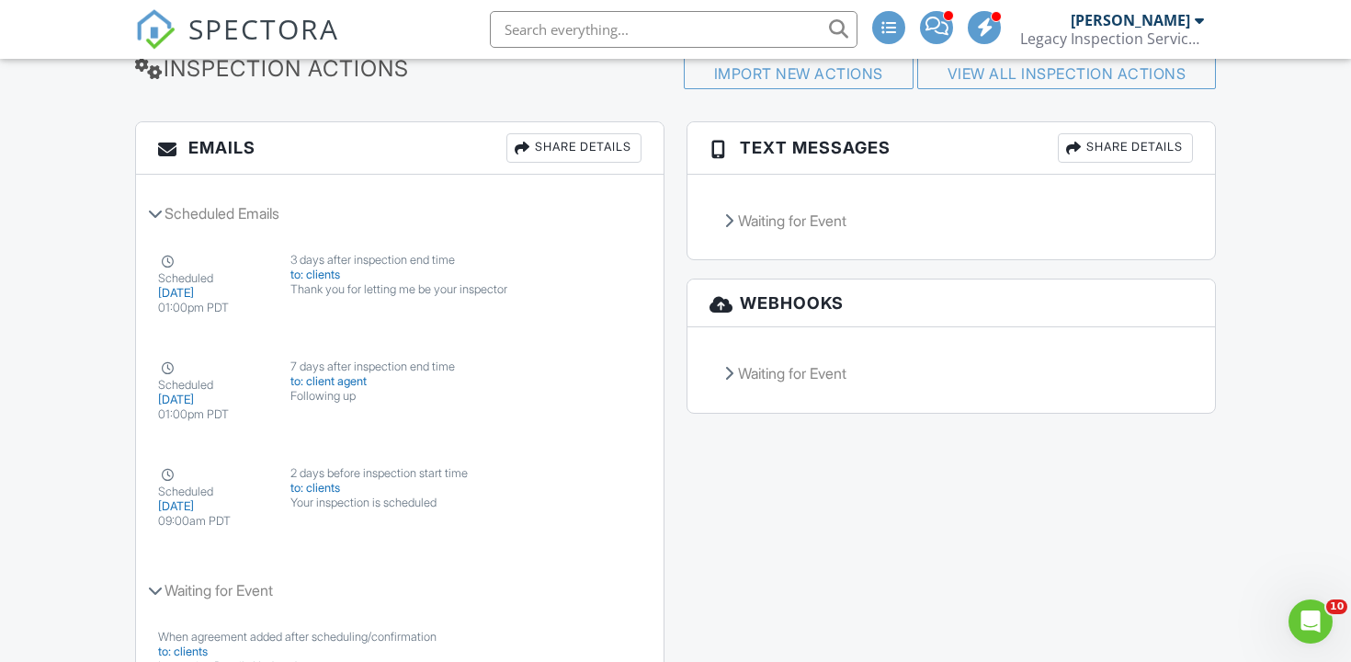
scroll to position [2483, 0]
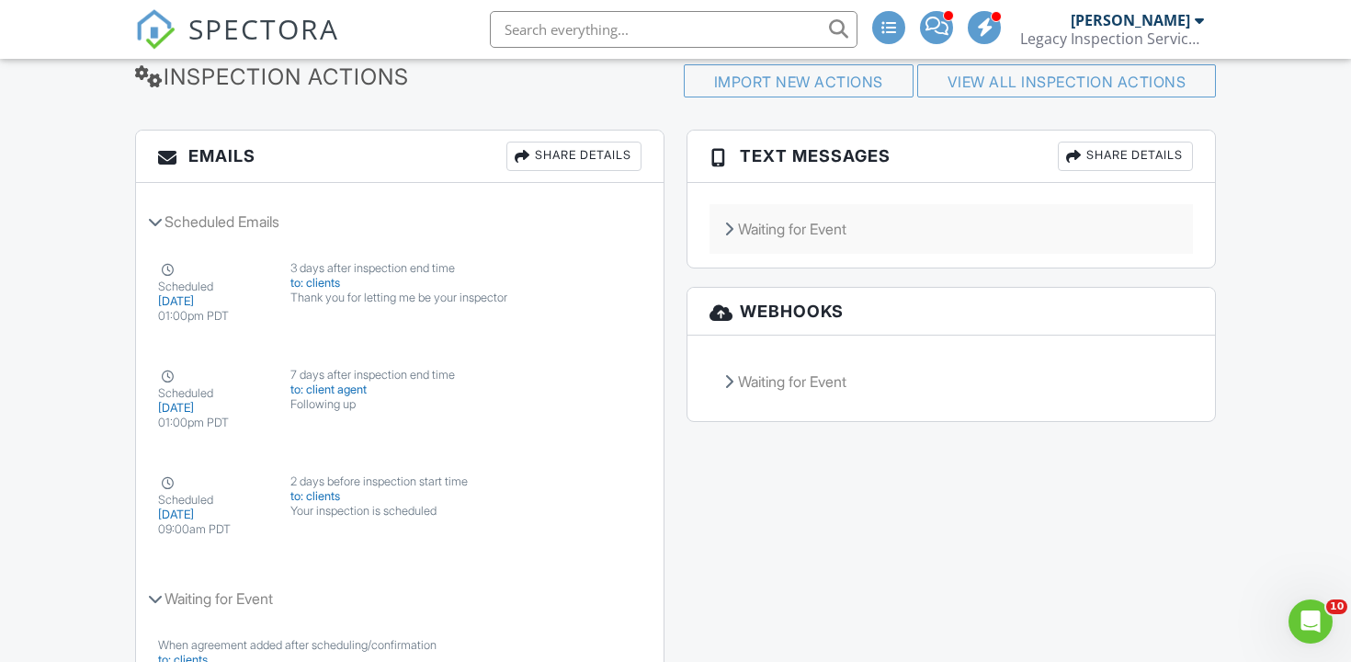
click at [837, 247] on div "Waiting for Event" at bounding box center [950, 229] width 483 height 50
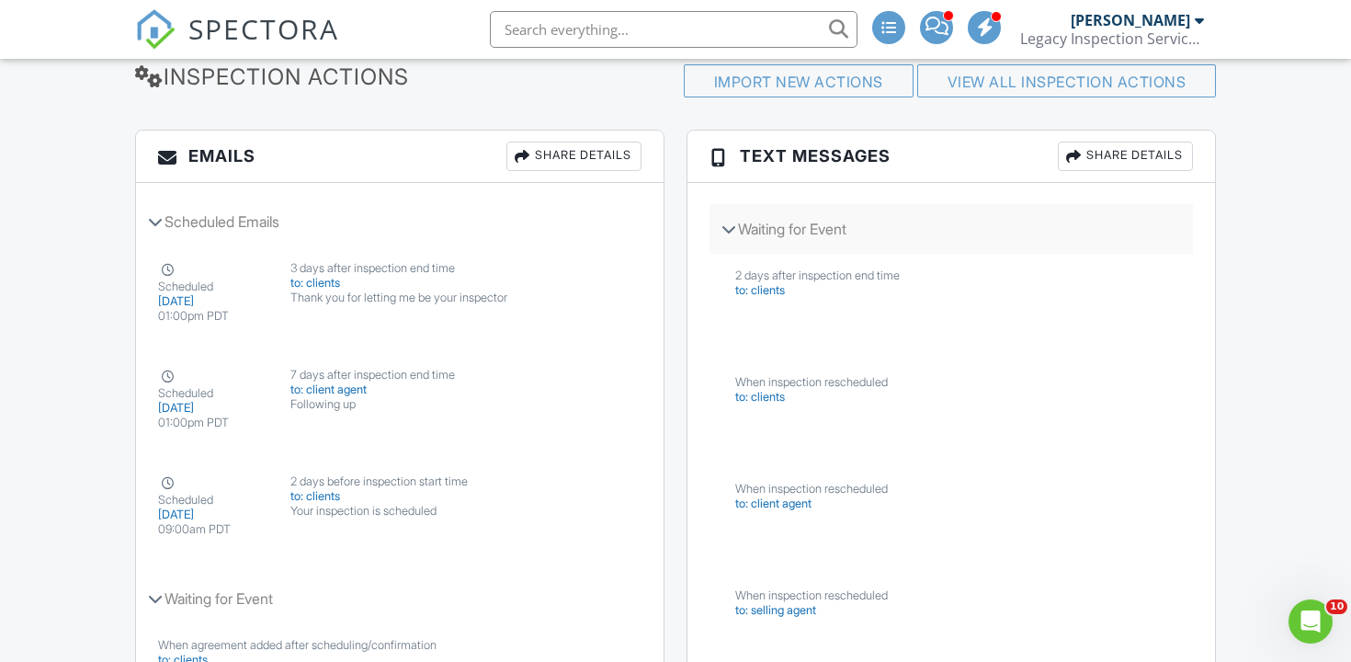
click at [837, 247] on div "Waiting for Event" at bounding box center [950, 229] width 483 height 50
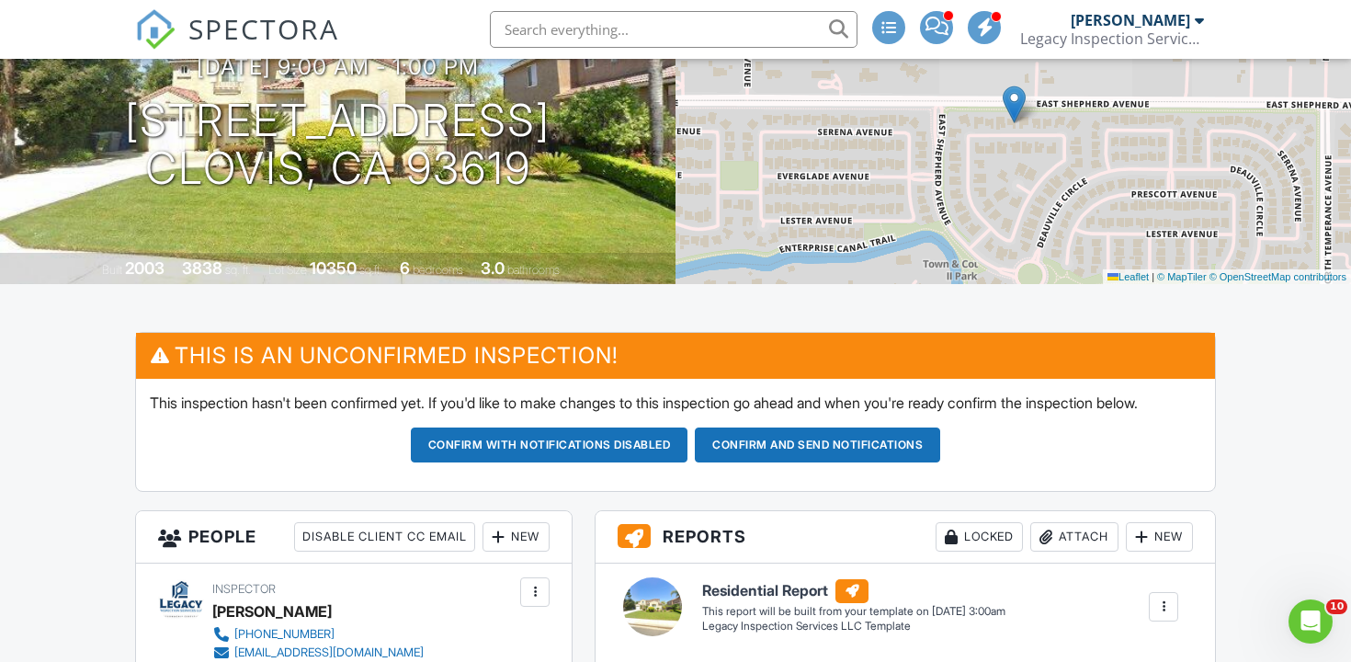
scroll to position [200, 0]
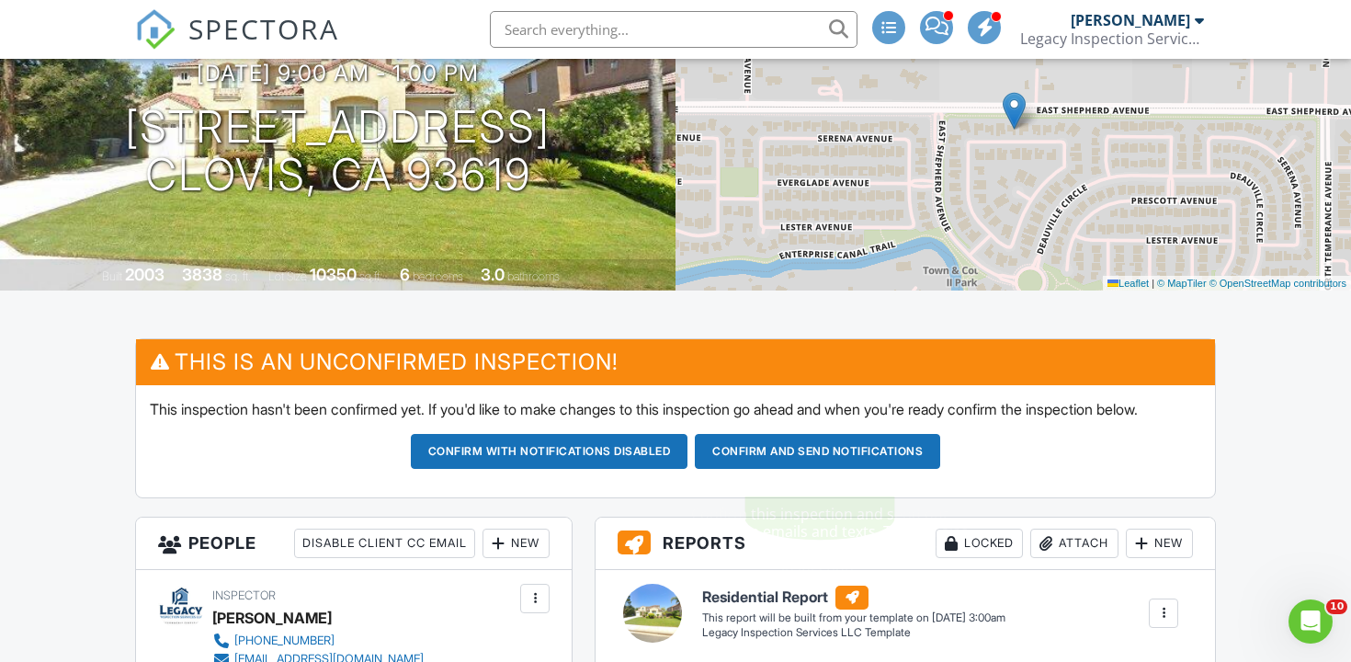
click at [688, 469] on button "Confirm and send notifications" at bounding box center [550, 451] width 278 height 35
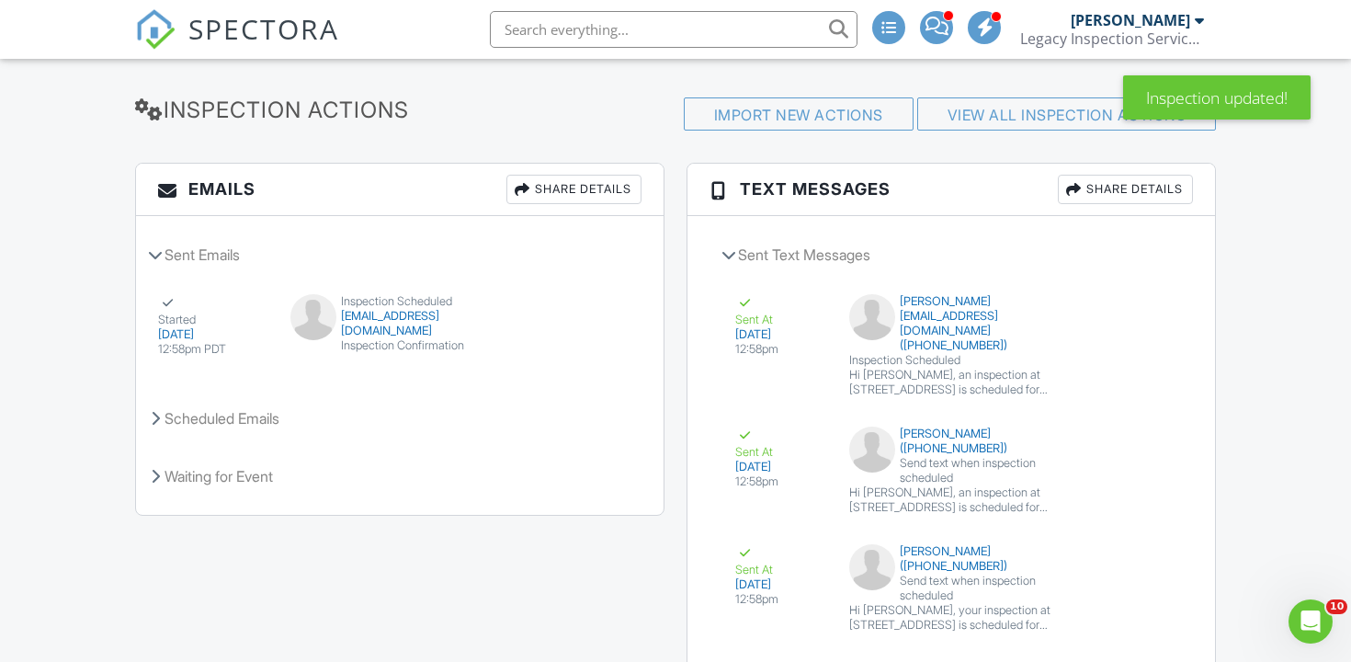
scroll to position [2236, 0]
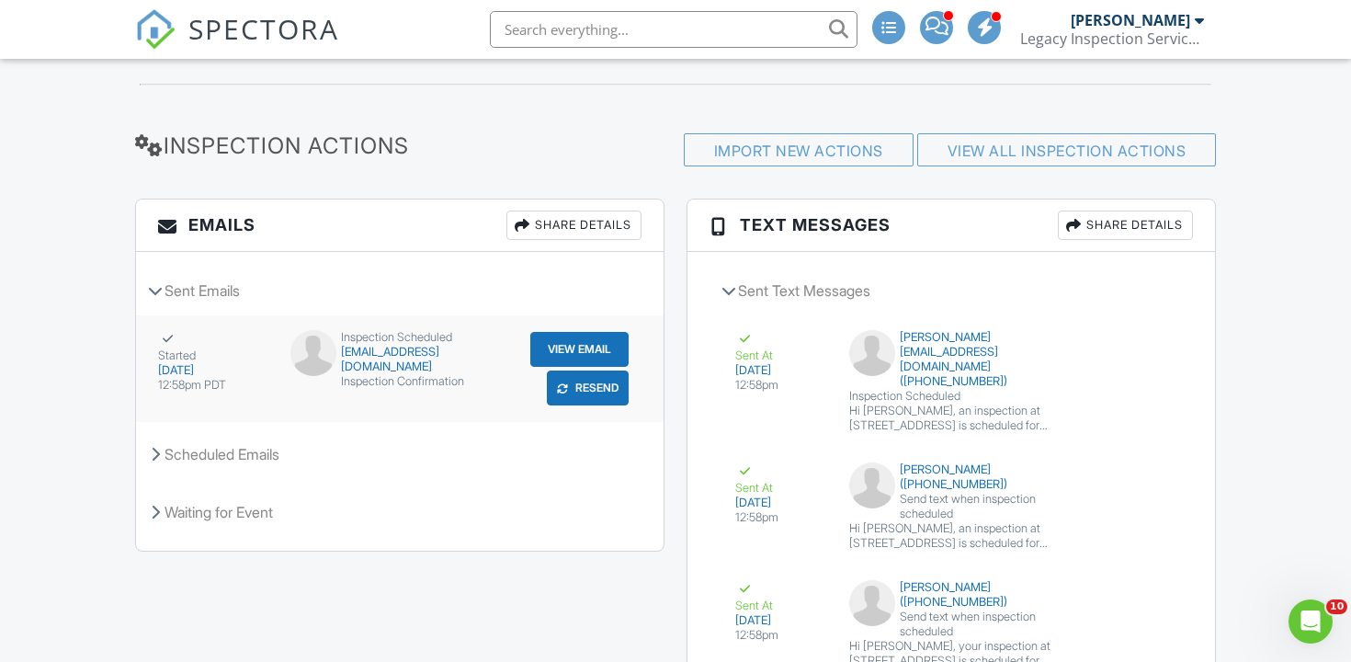
click at [589, 336] on button "View Email" at bounding box center [579, 349] width 98 height 35
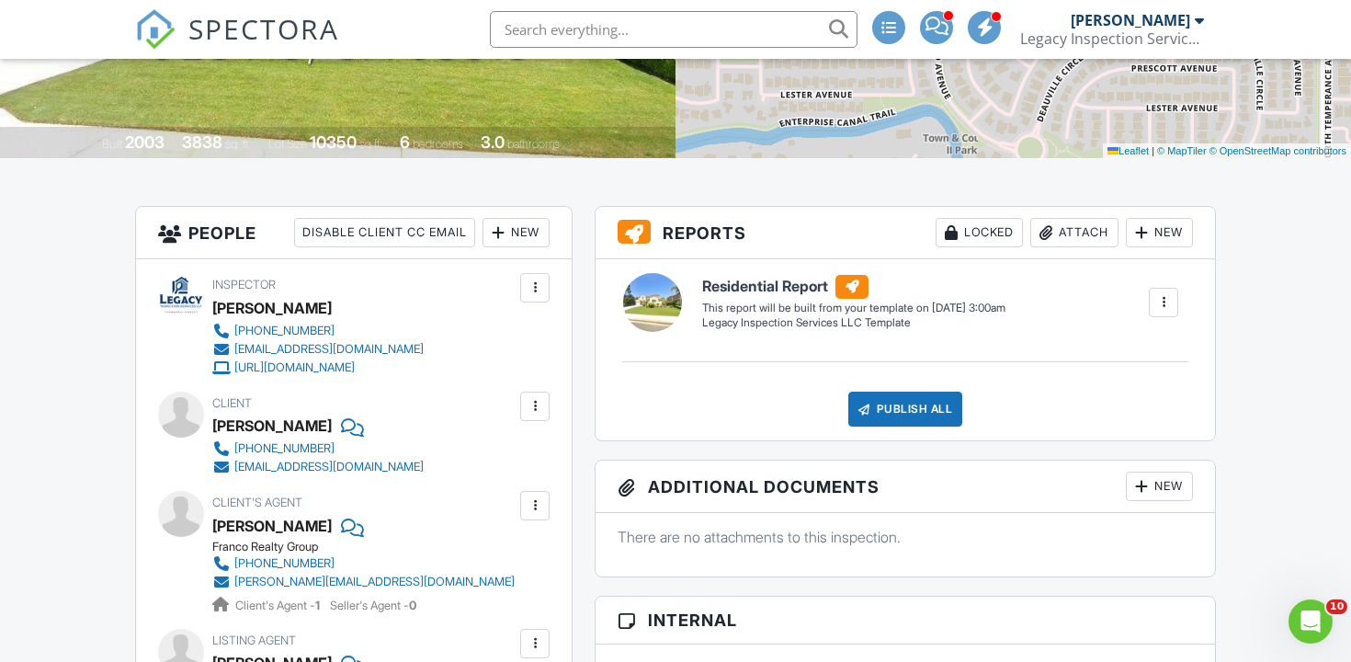
scroll to position [0, 0]
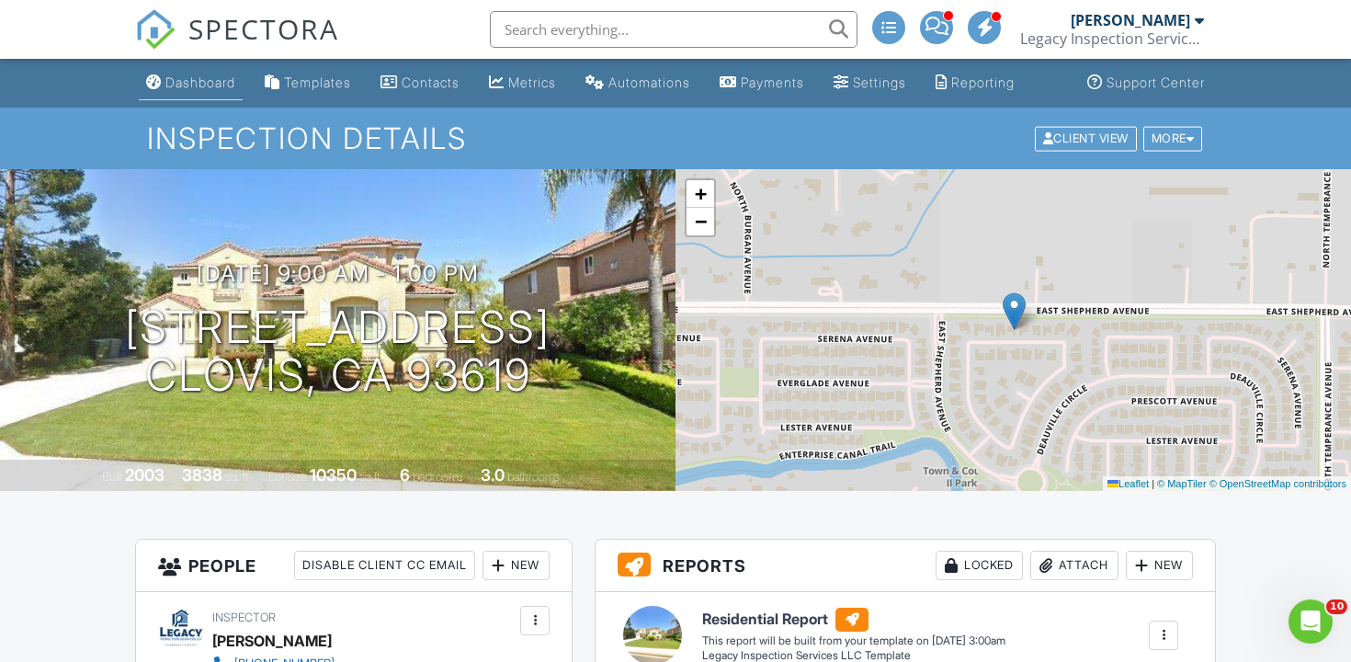
click at [166, 74] on div "Dashboard" at bounding box center [200, 82] width 70 height 16
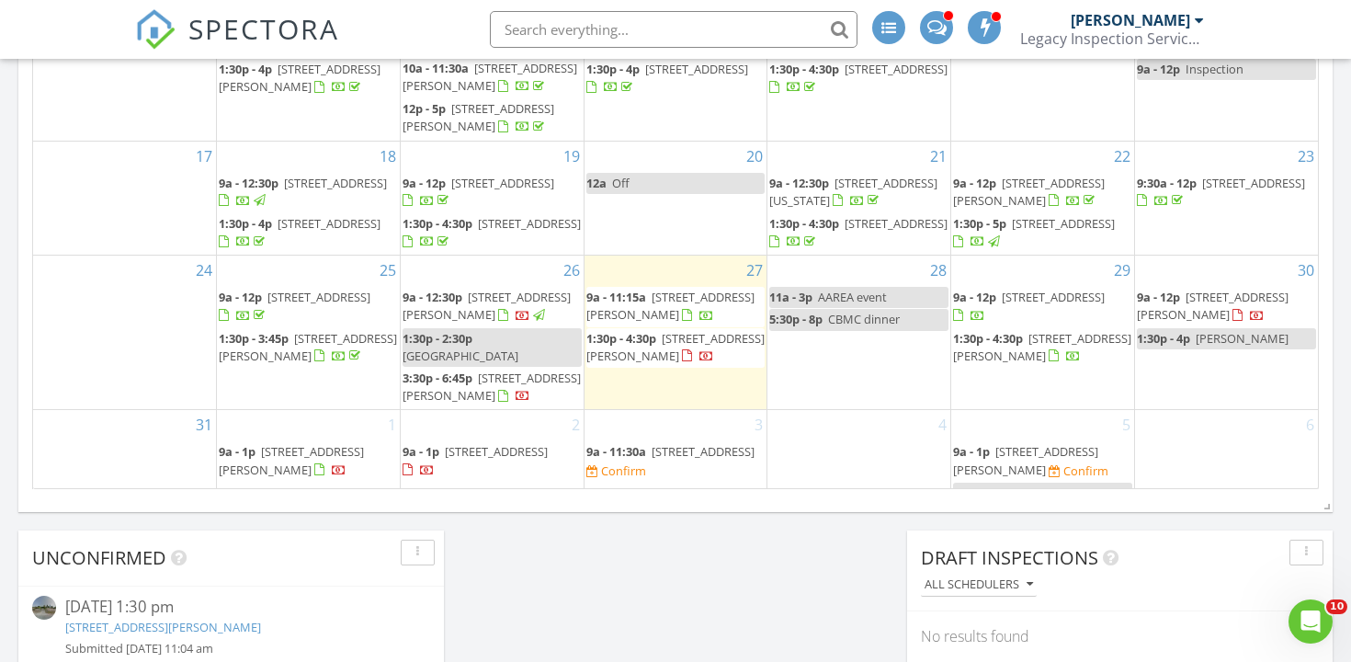
scroll to position [1209, 0]
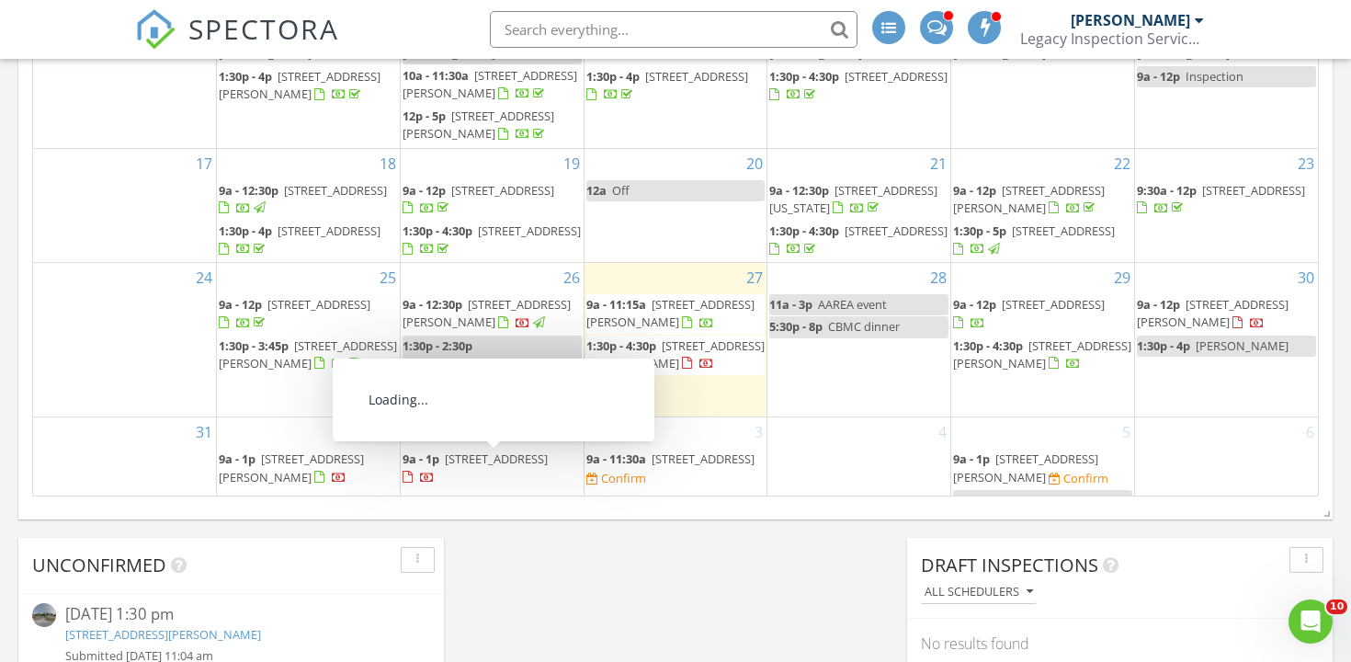
click at [430, 492] on span "16935 Mark Rd, Madera 93636" at bounding box center [492, 517] width 178 height 51
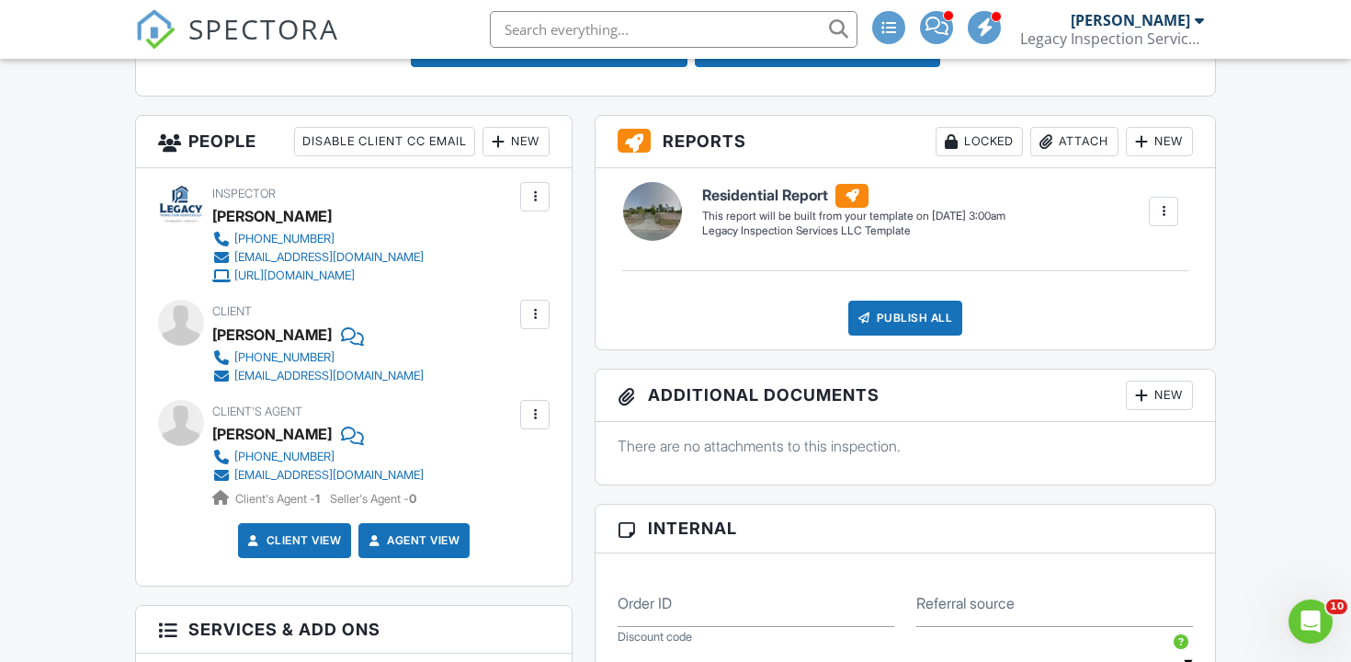
scroll to position [570, 0]
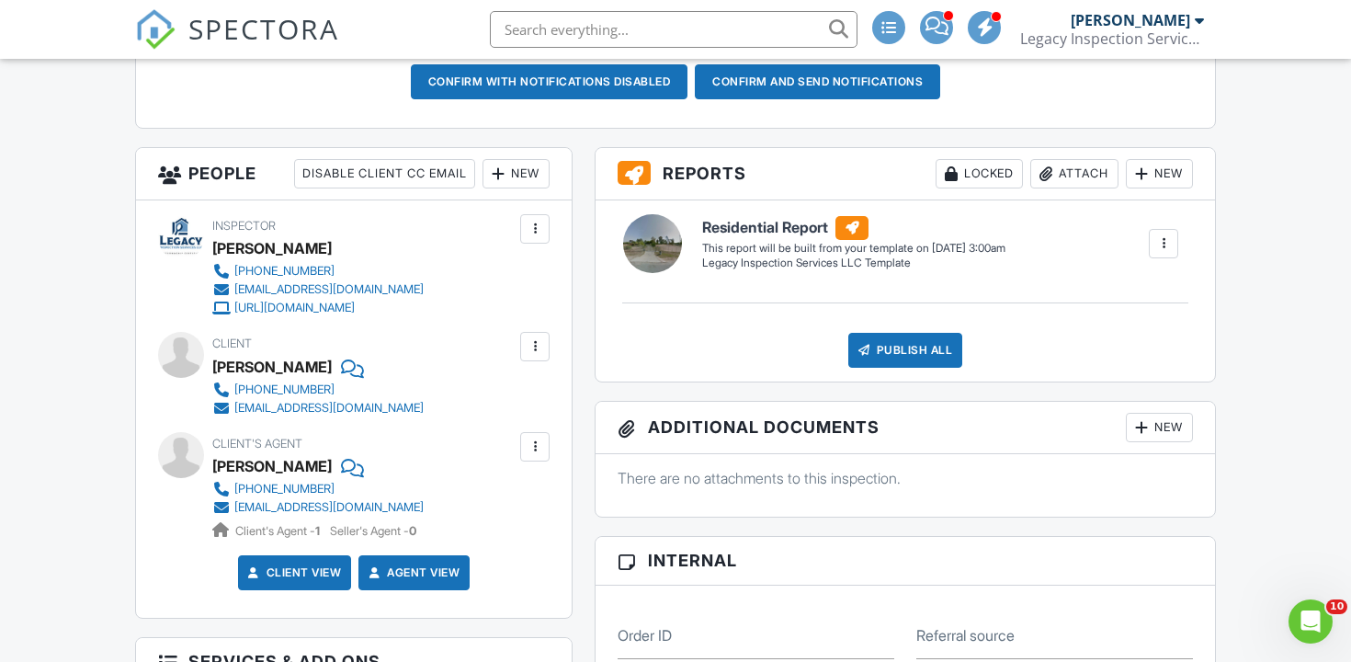
click at [528, 188] on div "New" at bounding box center [515, 173] width 67 height 29
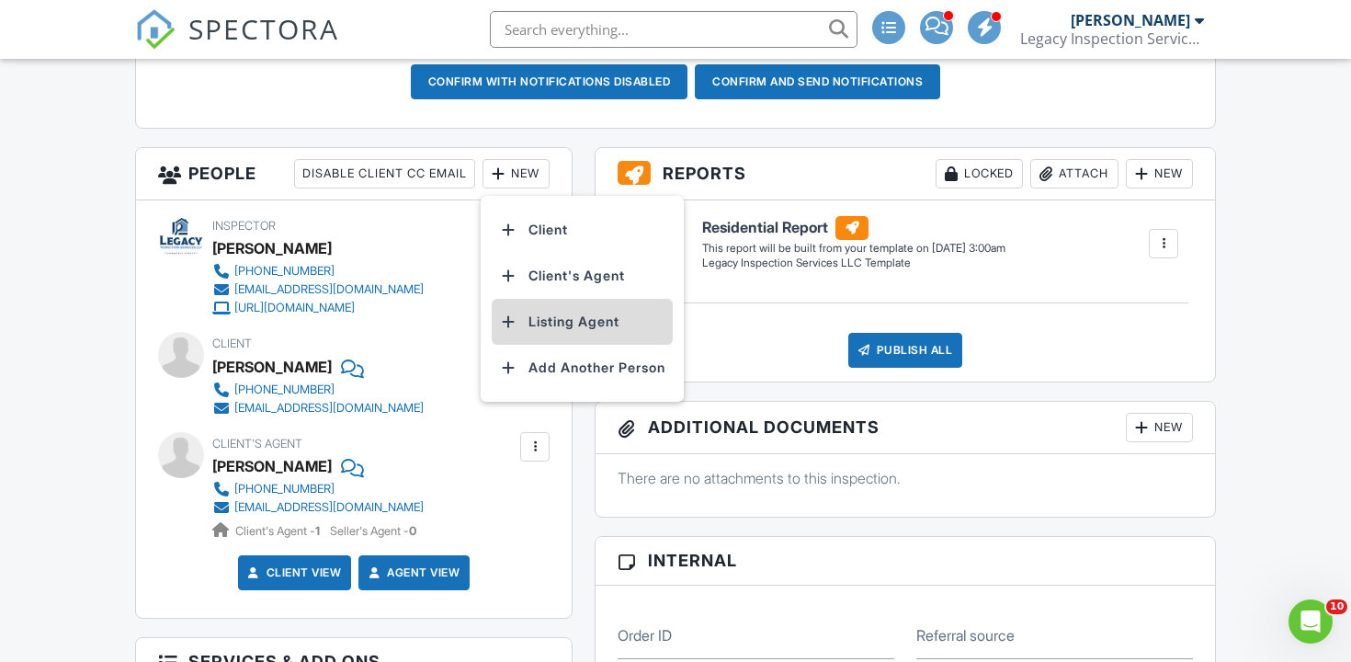
click at [536, 342] on li "Listing Agent" at bounding box center [582, 322] width 181 height 46
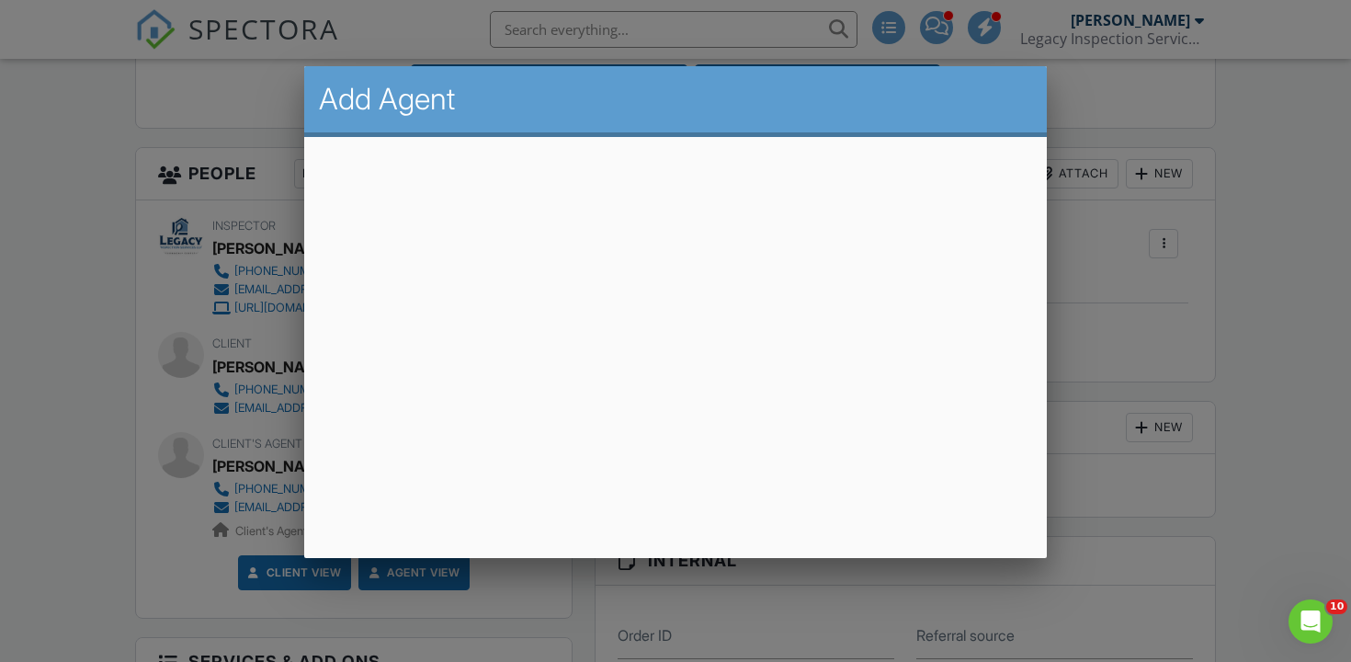
click at [1287, 138] on div at bounding box center [675, 321] width 1351 height 827
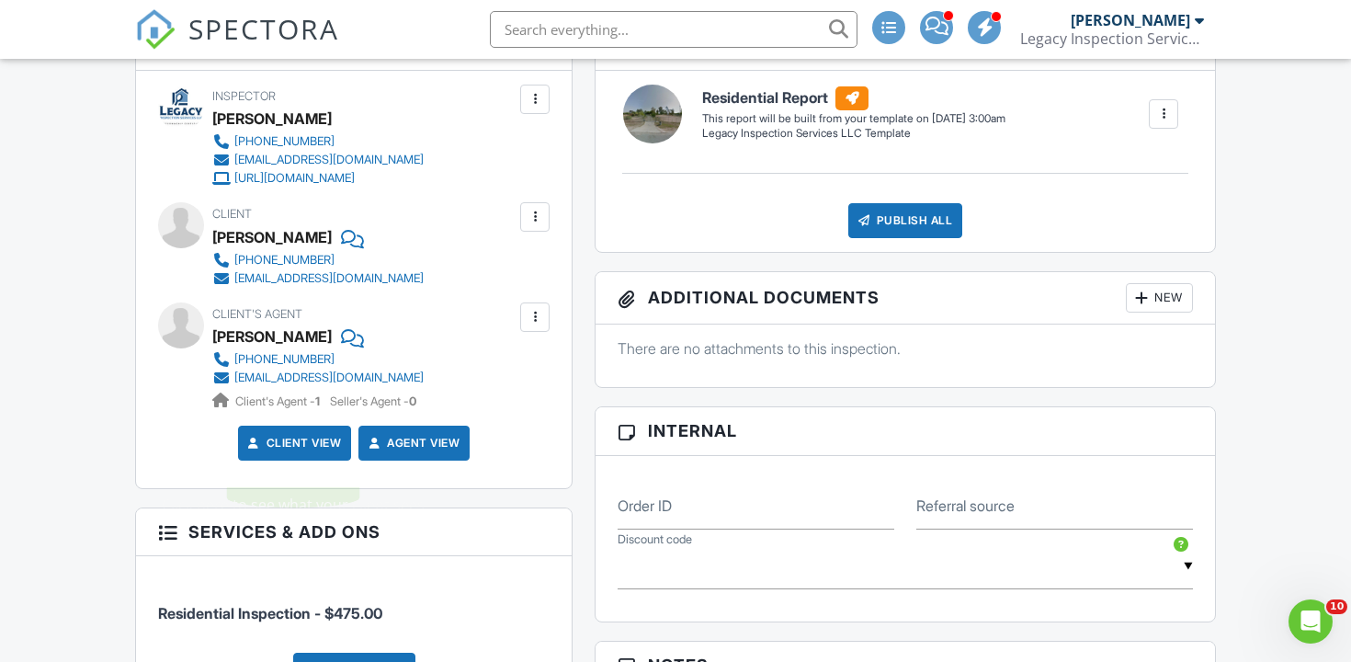
scroll to position [448, 0]
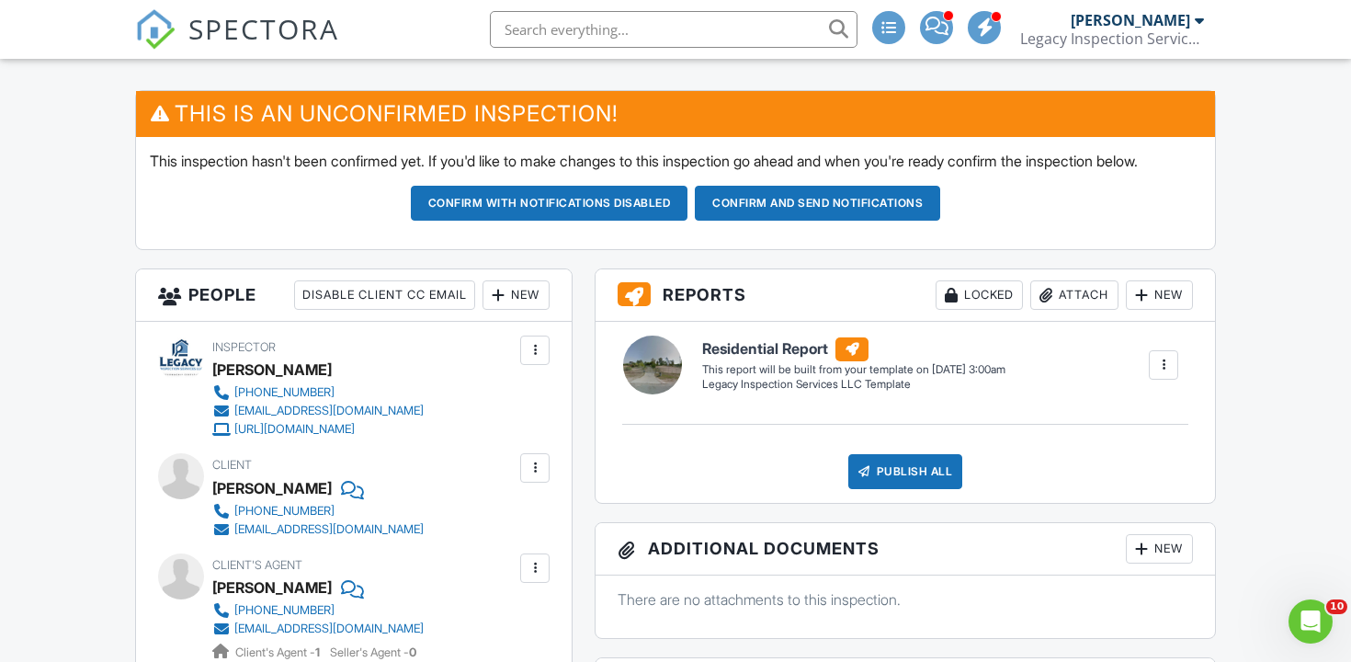
click at [516, 310] on div "New" at bounding box center [515, 294] width 67 height 29
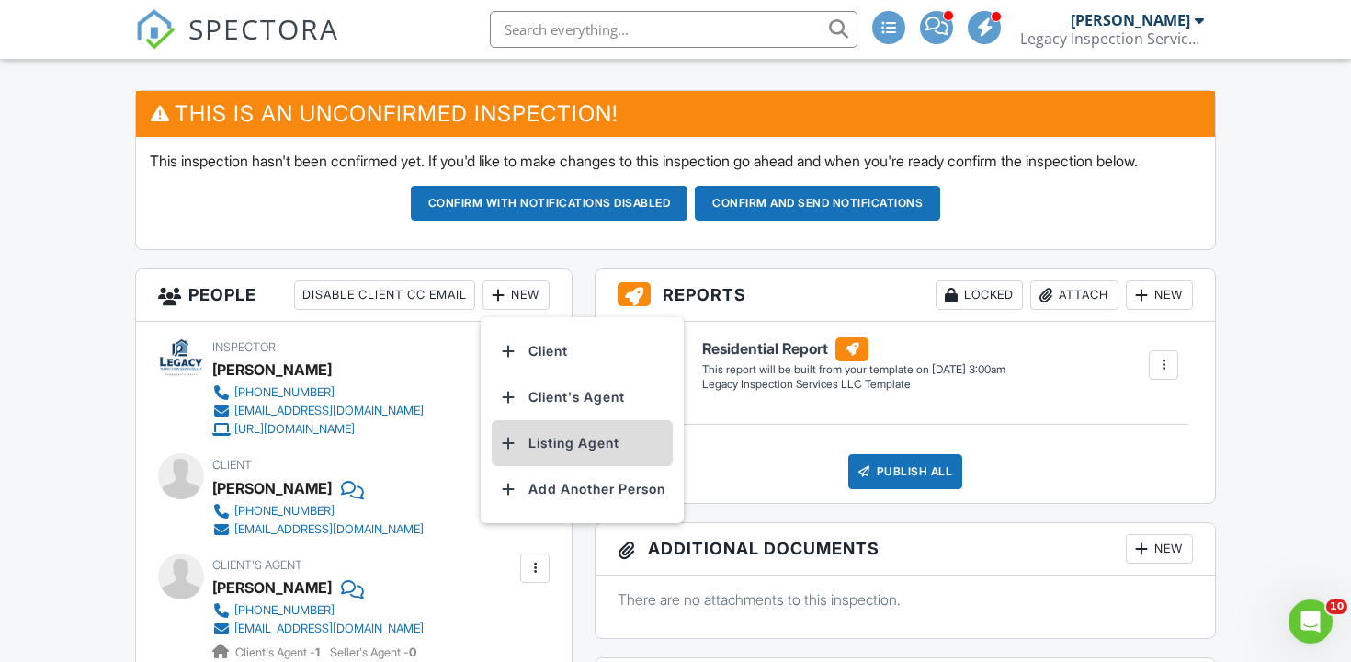
click at [547, 462] on li "Listing Agent" at bounding box center [582, 443] width 181 height 46
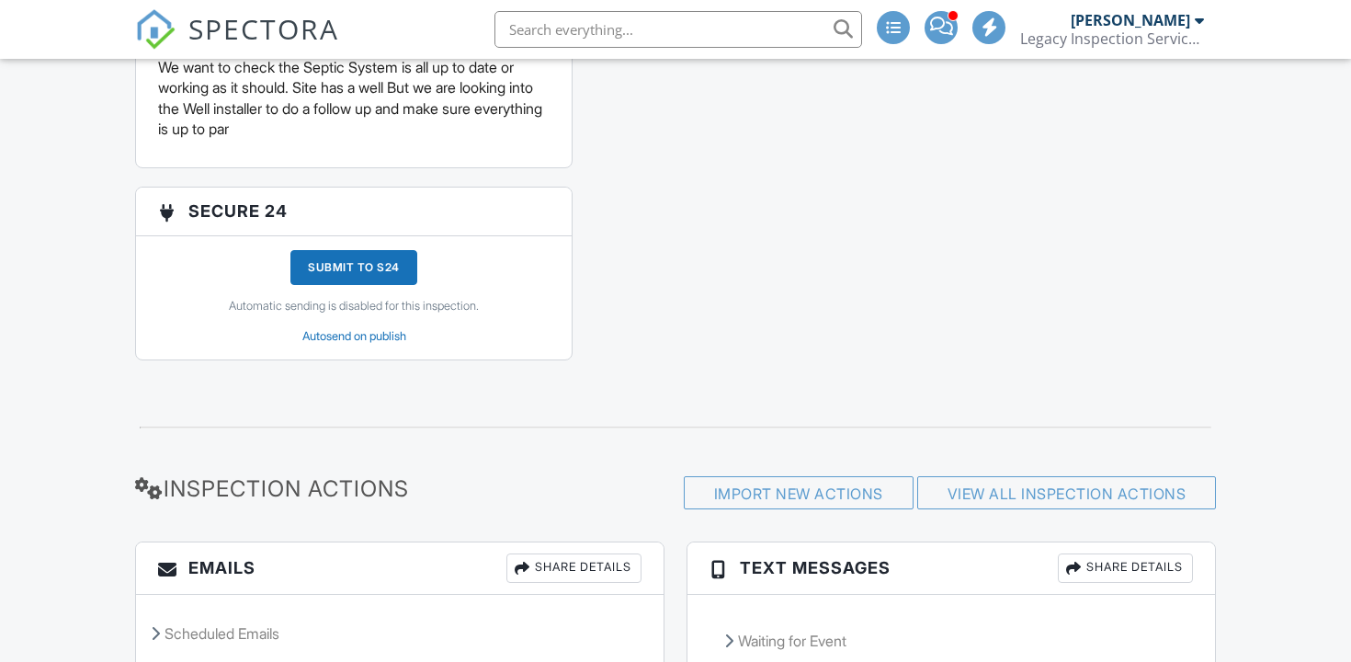
scroll to position [2528, 0]
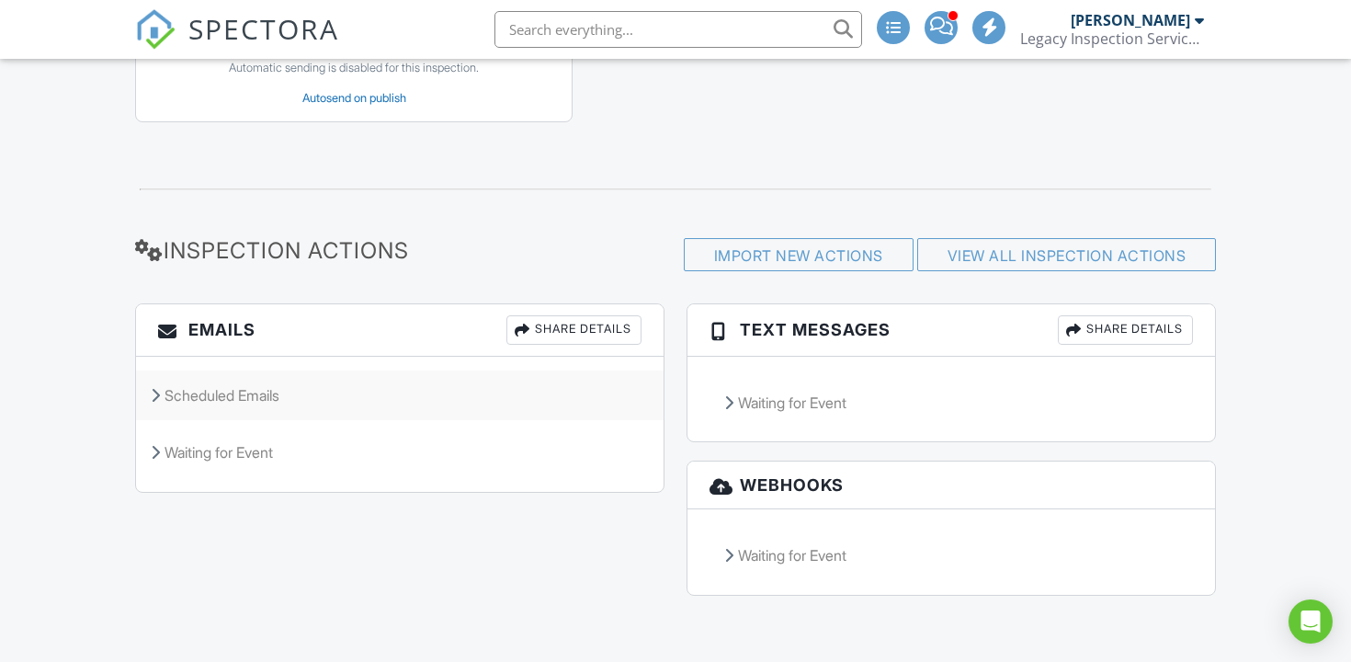
click at [211, 395] on div "Scheduled Emails" at bounding box center [400, 395] width 528 height 50
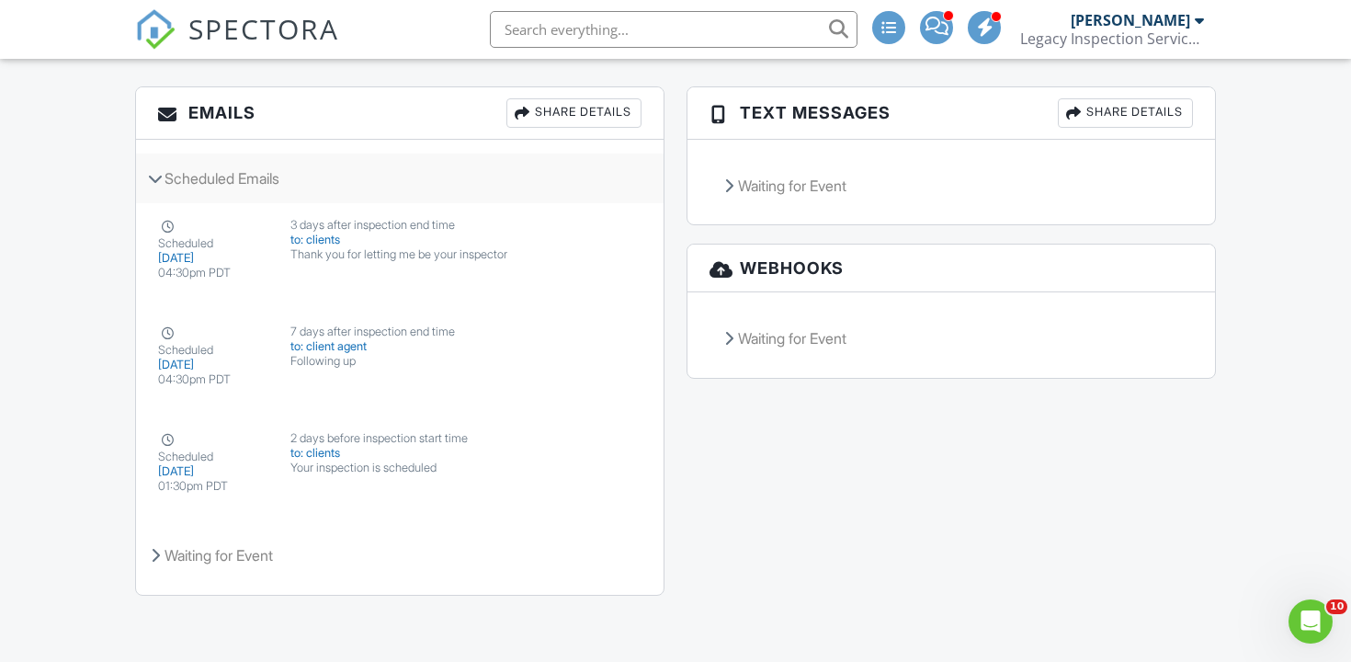
scroll to position [0, 0]
click at [248, 556] on div "Waiting for Event" at bounding box center [400, 555] width 528 height 50
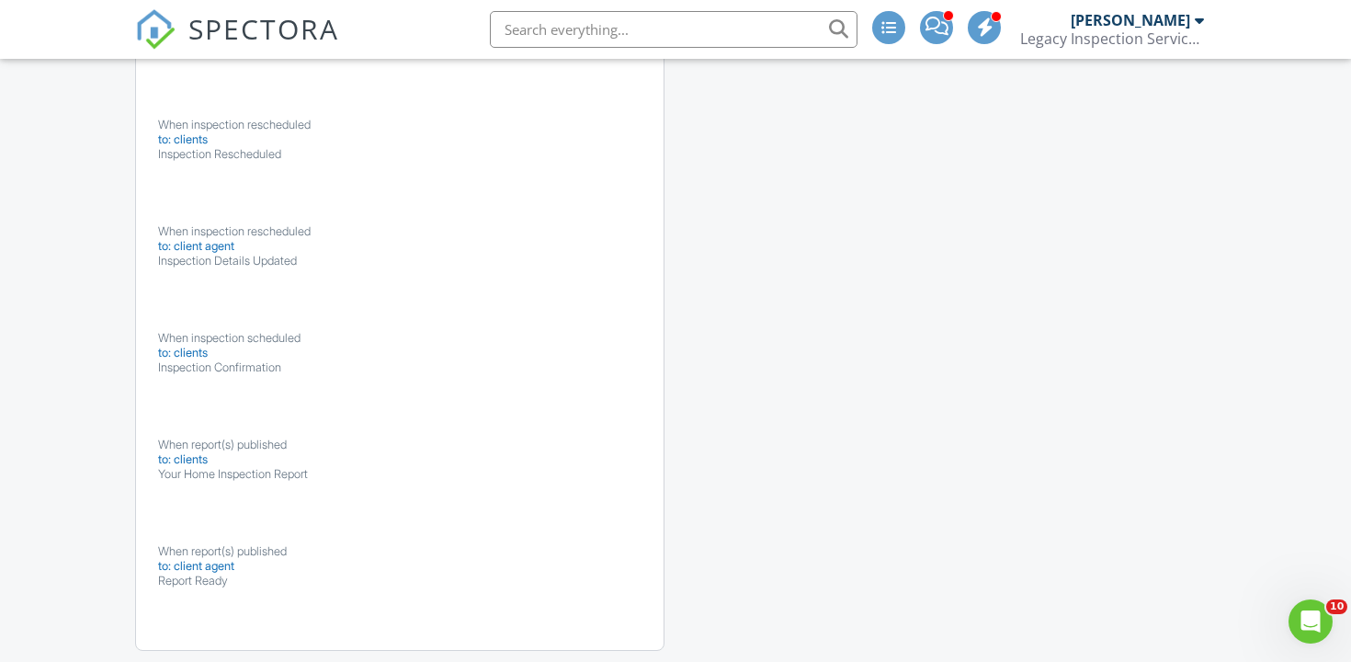
scroll to position [3631, 0]
click at [563, 359] on button "Edit" at bounding box center [563, 348] width 59 height 35
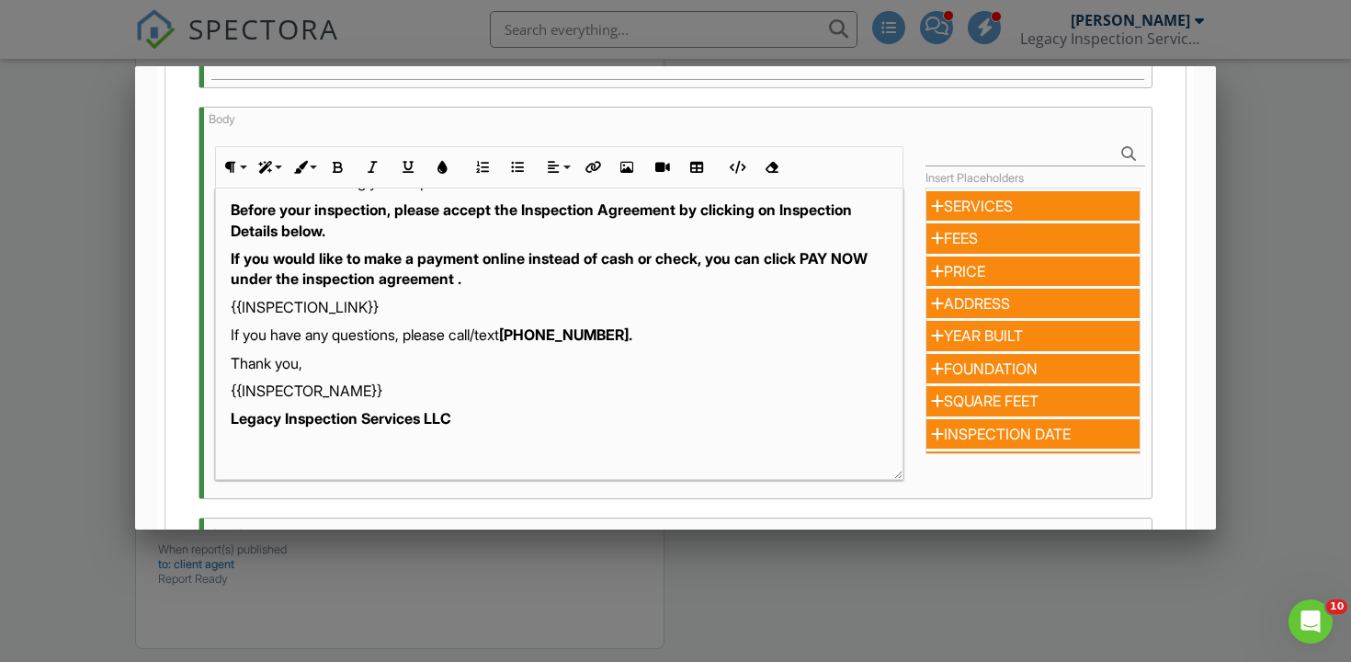
scroll to position [508, 0]
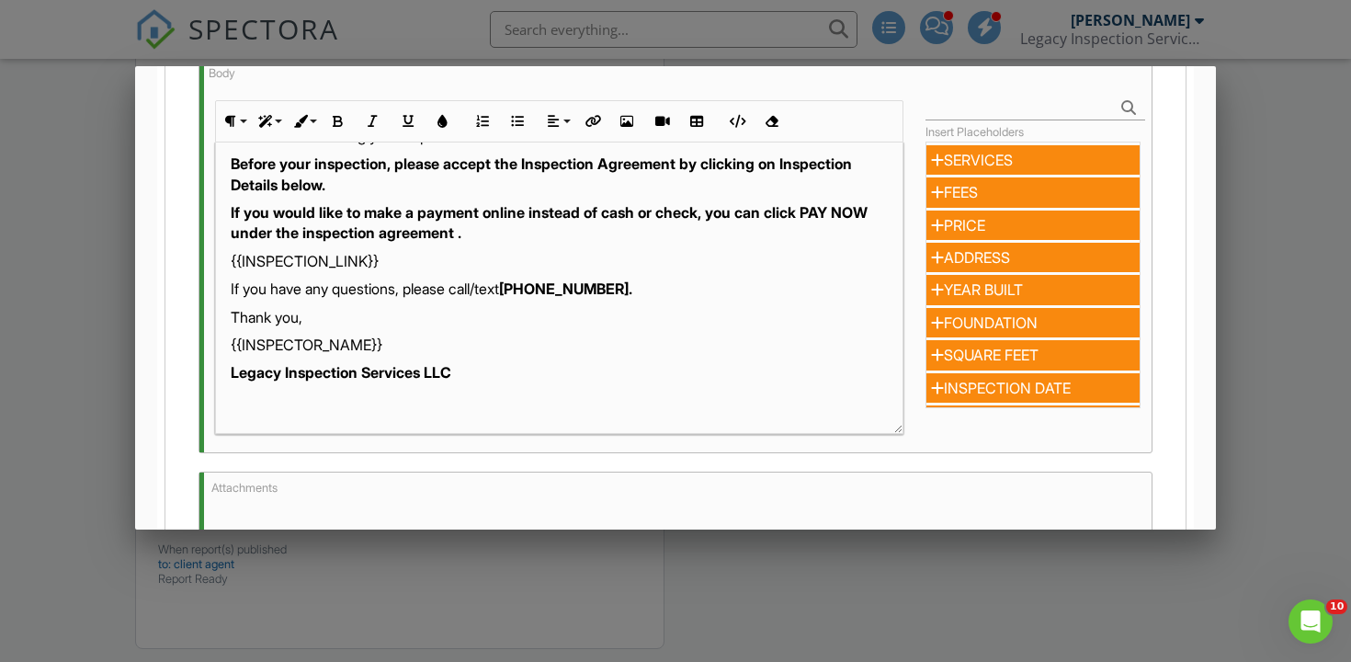
click at [77, 389] on div at bounding box center [675, 321] width 1351 height 827
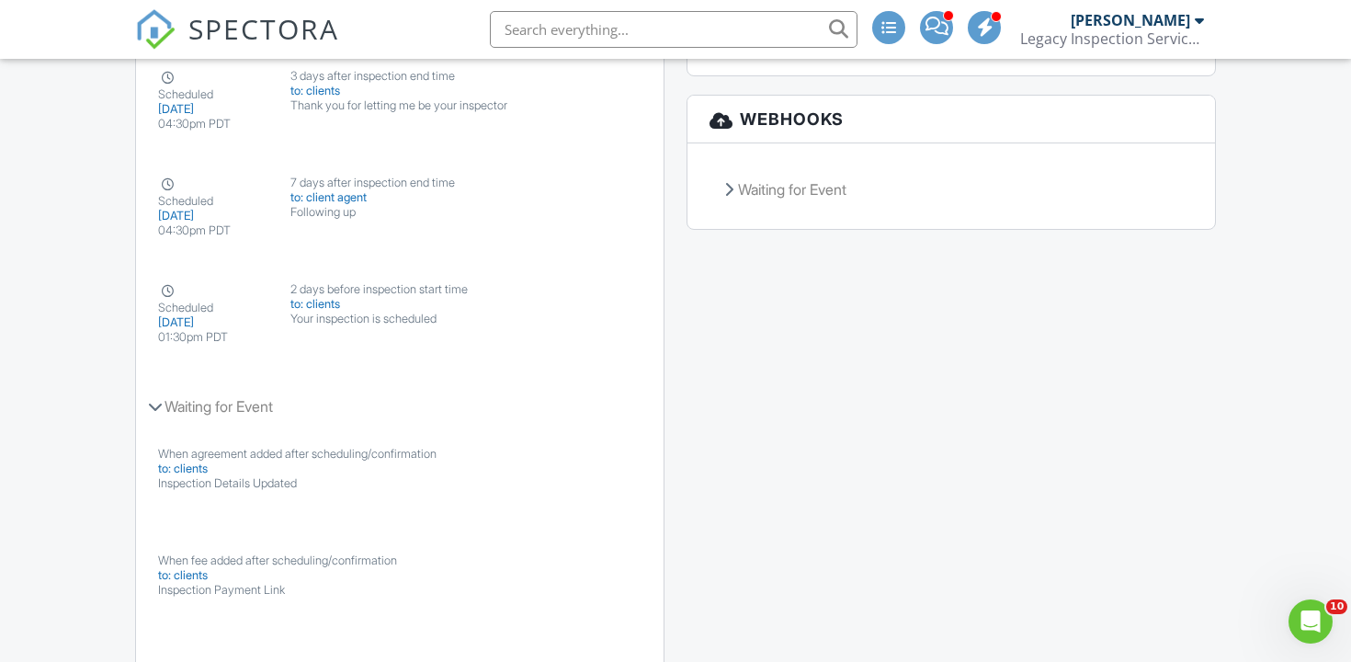
scroll to position [2855, 0]
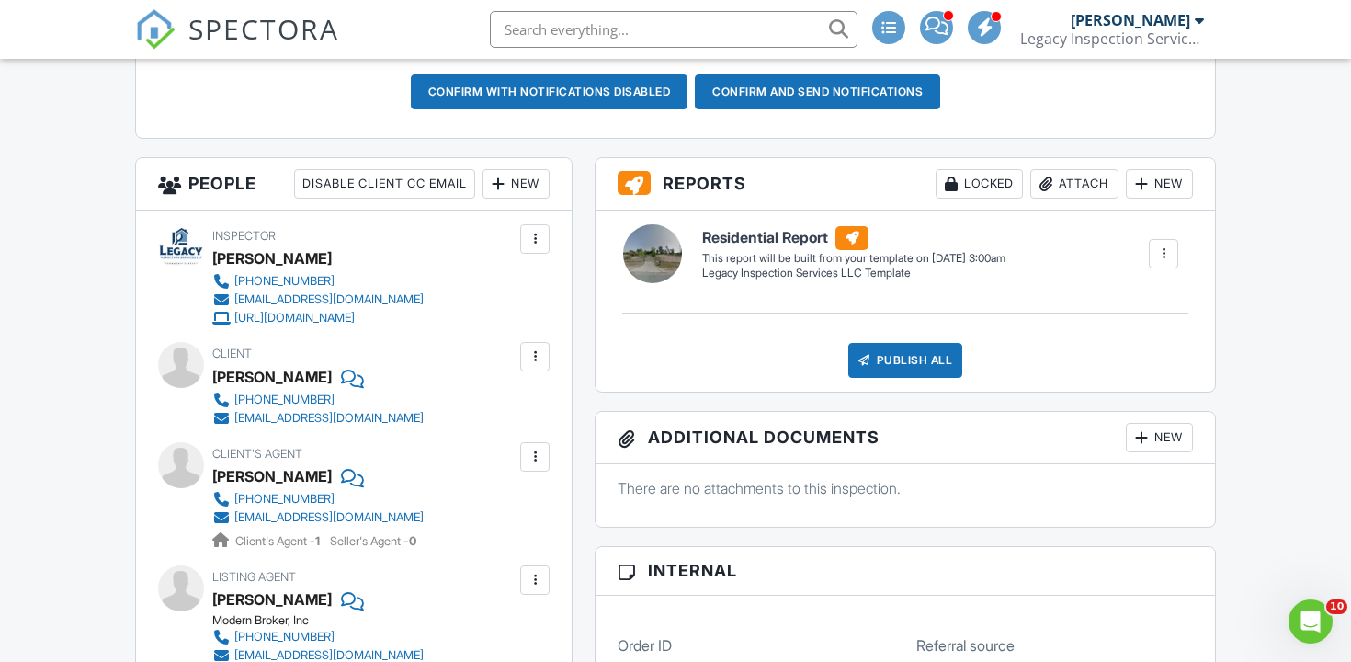
scroll to position [530, 0]
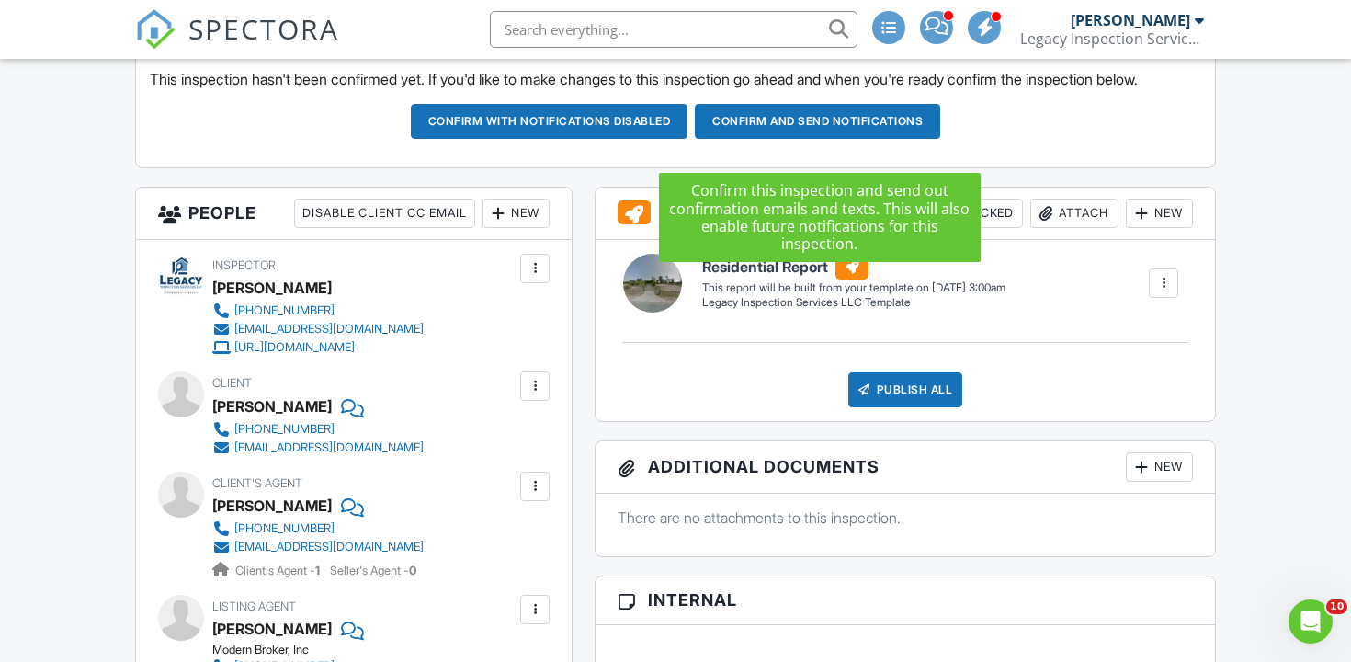
click at [688, 139] on button "Confirm and send notifications" at bounding box center [550, 121] width 278 height 35
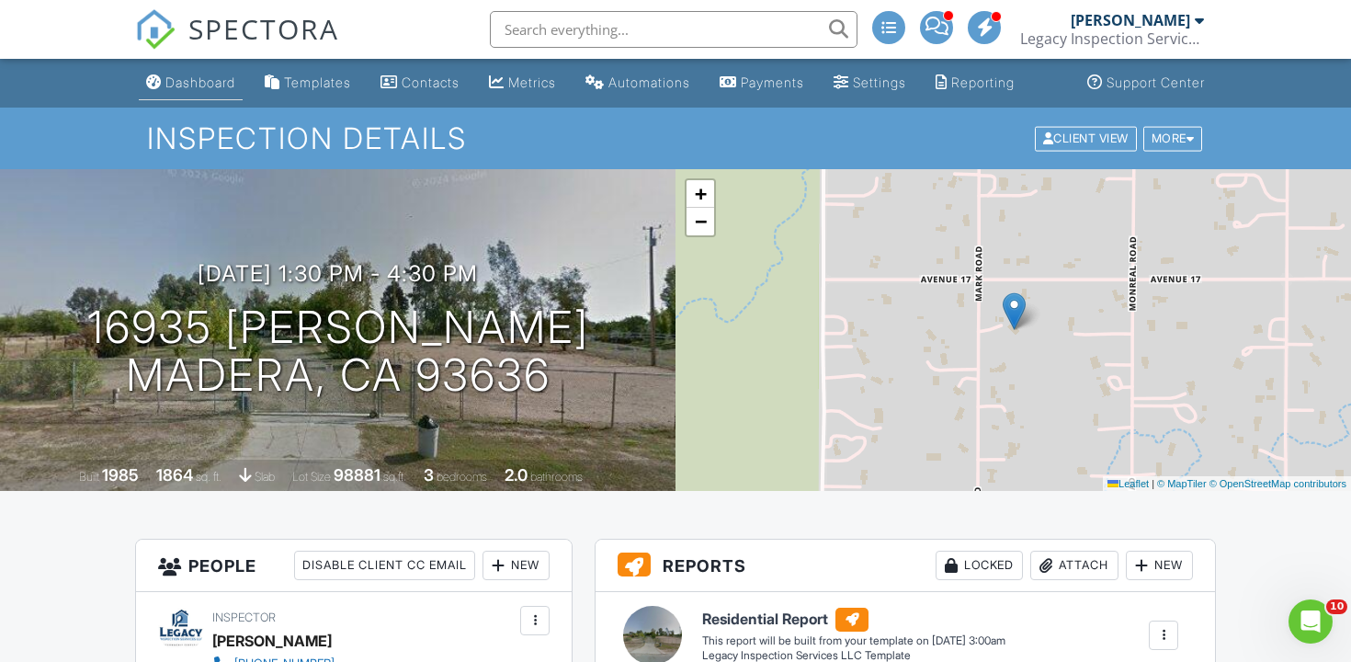
click at [187, 85] on div "Dashboard" at bounding box center [200, 82] width 70 height 16
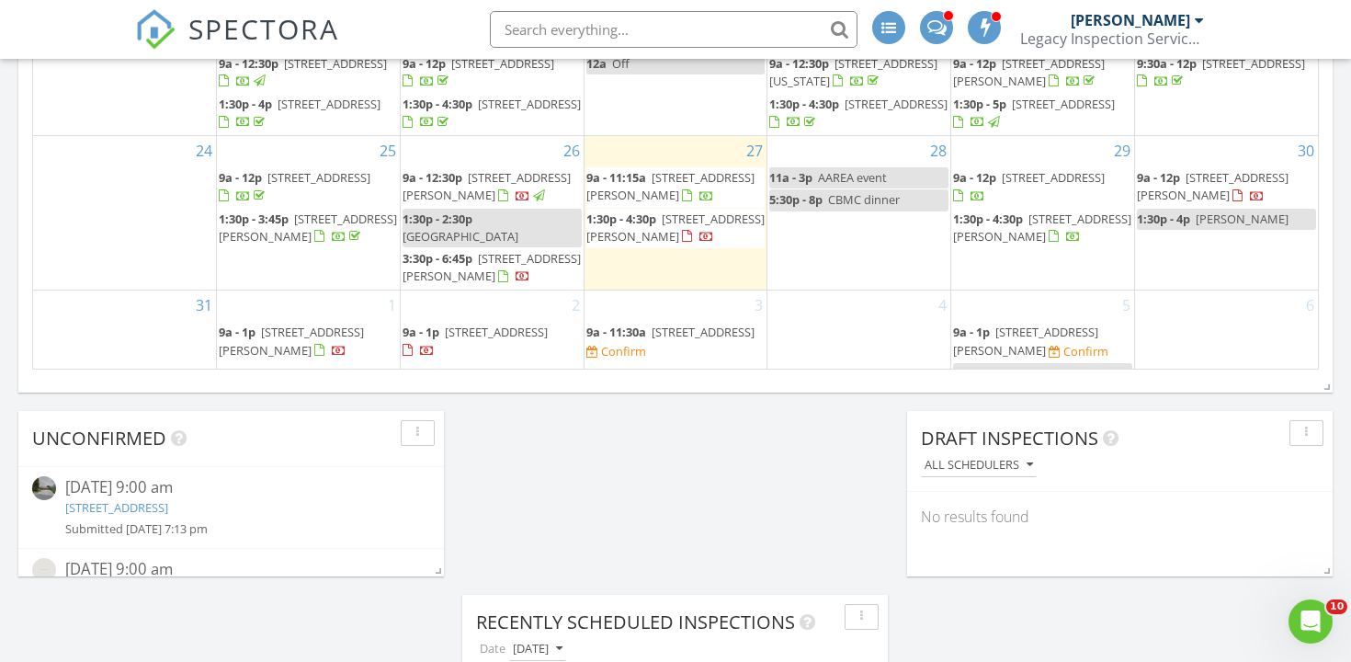
scroll to position [1480, 0]
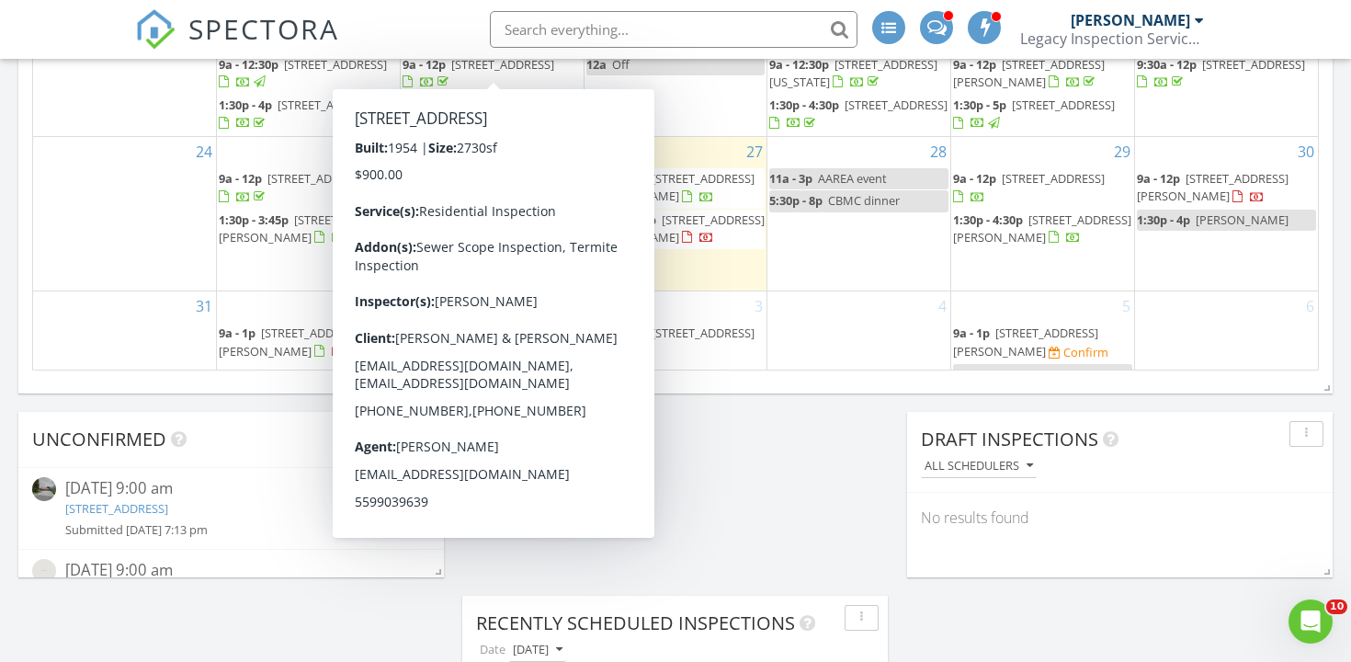
scroll to position [1334, 0]
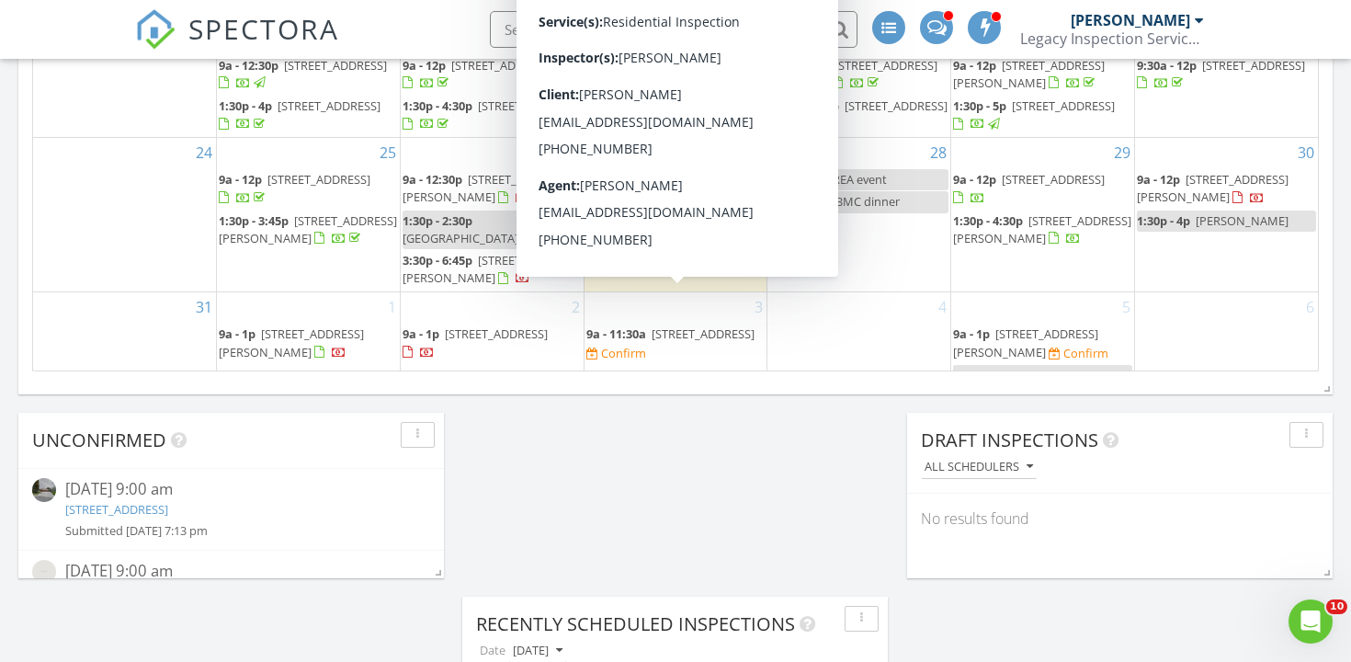
click at [652, 325] on span "8598 N Recreation Ave, Fresno 93720" at bounding box center [703, 333] width 103 height 17
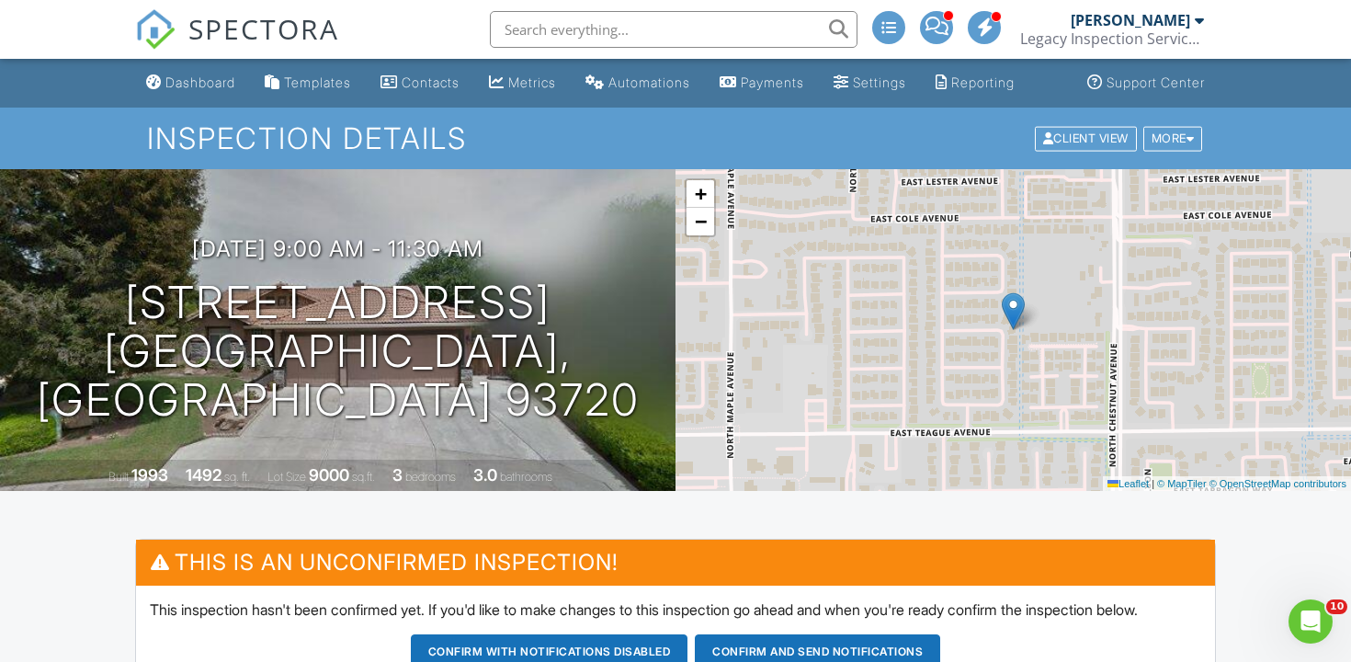
click at [224, 62] on link "SPECTORA" at bounding box center [237, 44] width 204 height 39
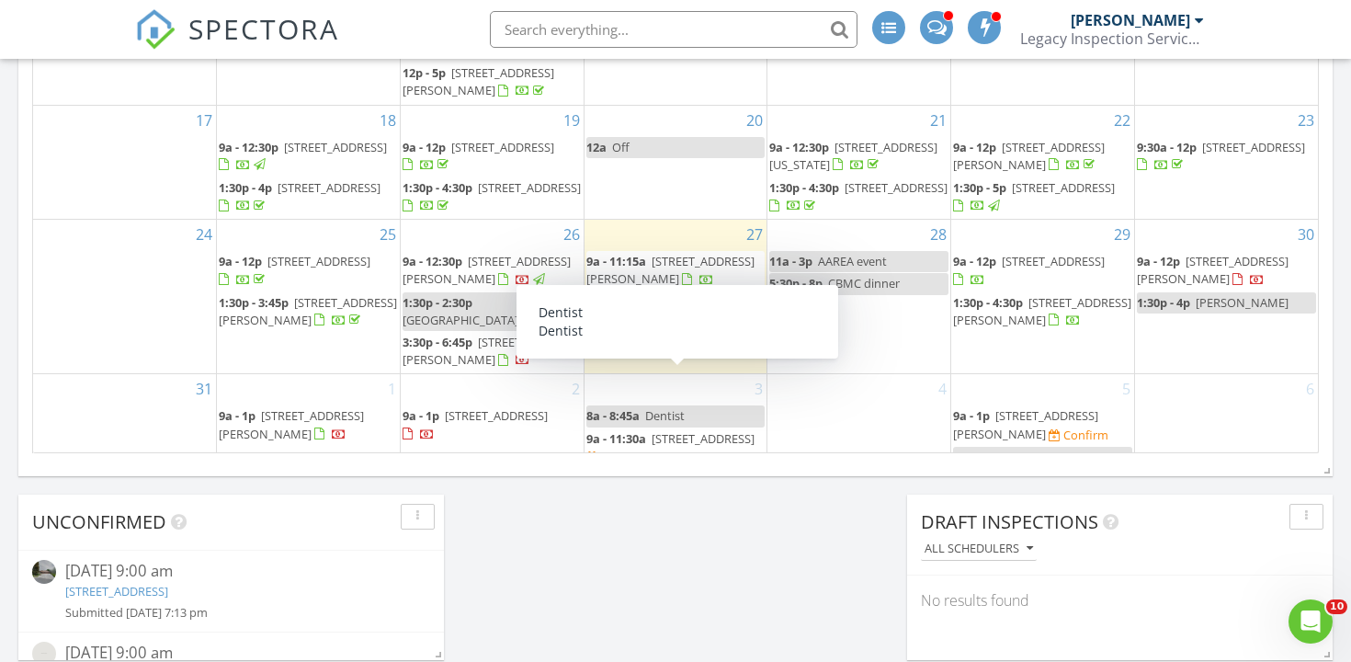
scroll to position [1253, 0]
click at [829, 395] on div "4" at bounding box center [858, 438] width 183 height 131
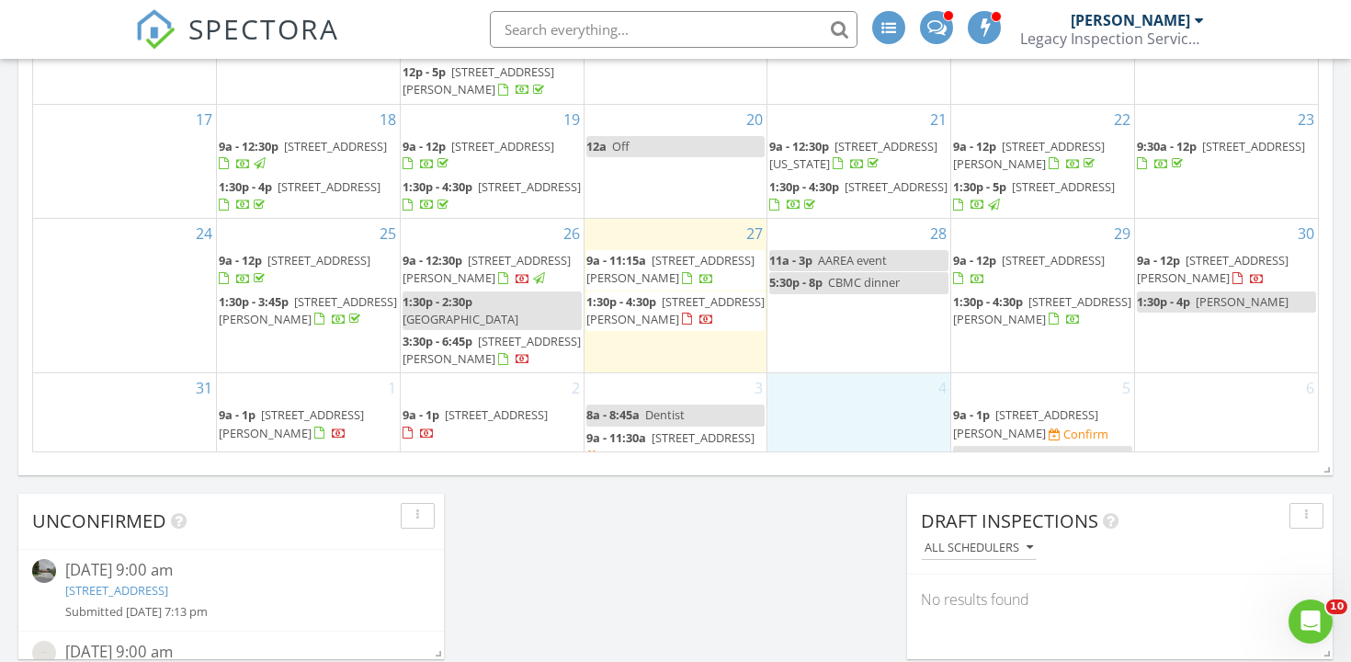
click at [828, 494] on div "[DATE] [PERSON_NAME] 9:00 am [STREET_ADDRESS][PERSON_NAME] [PERSON_NAME] 54 min…" at bounding box center [675, 48] width 1351 height 2086
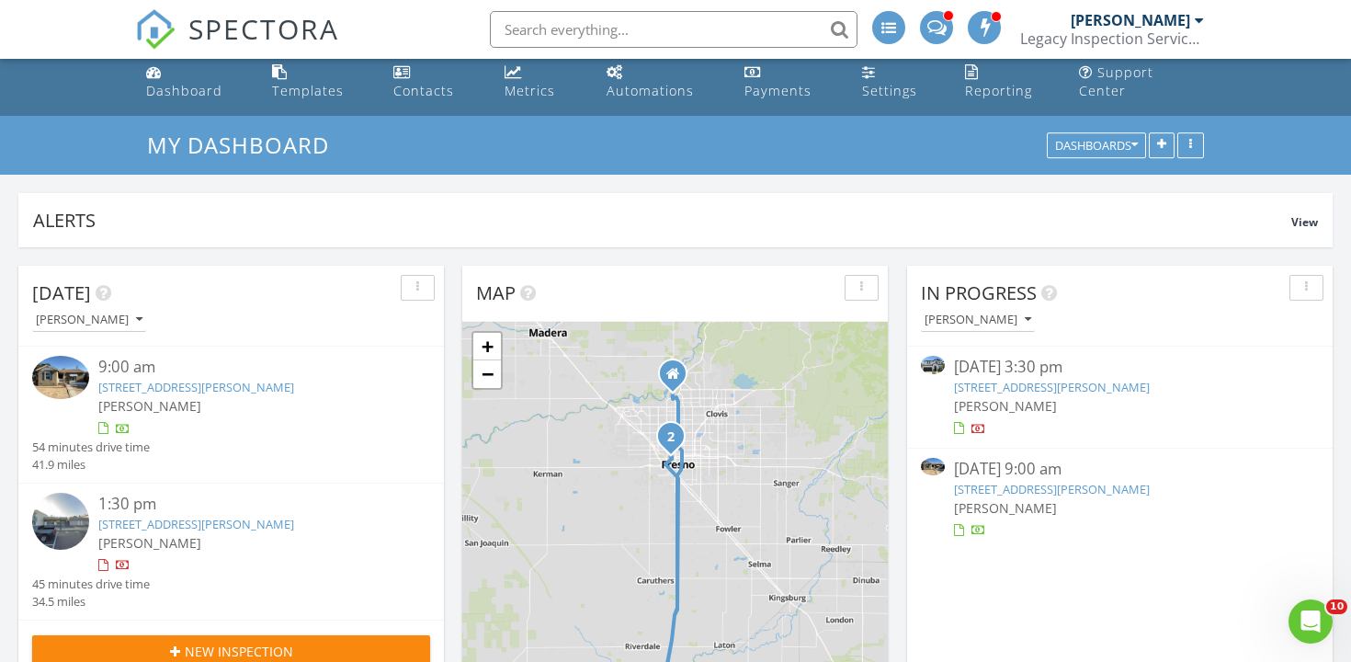
scroll to position [0, 0]
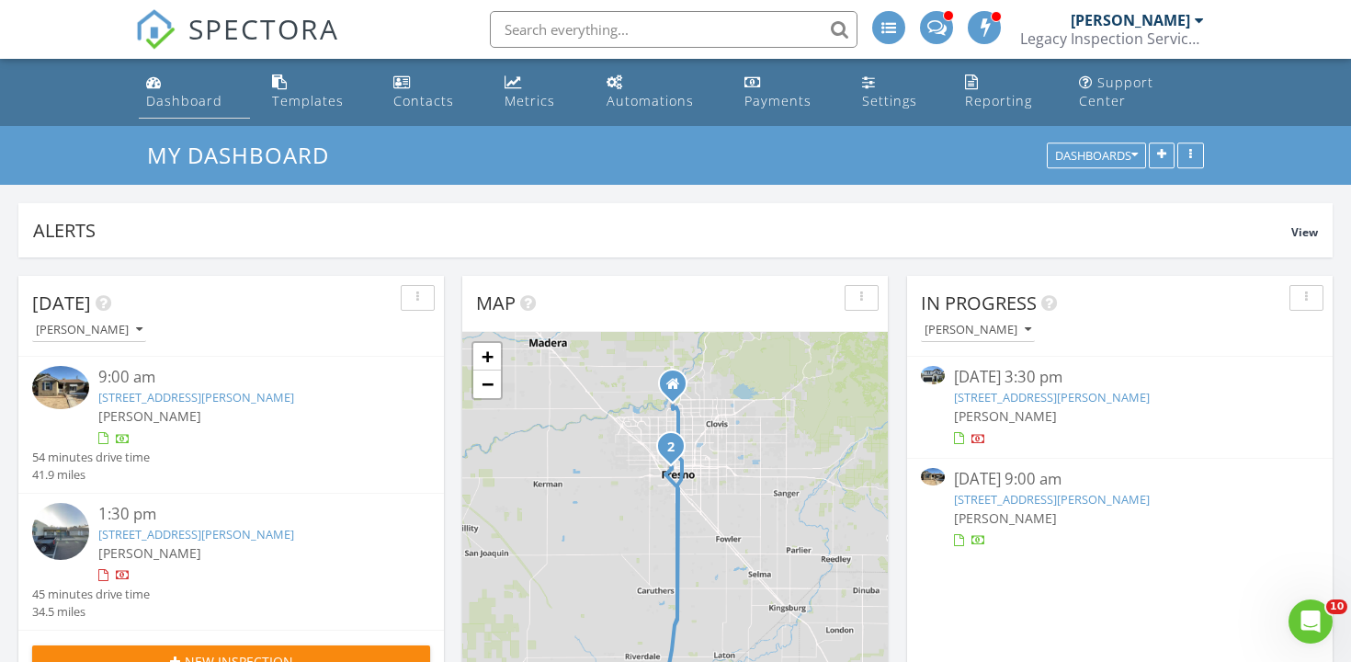
click at [222, 92] on div "Dashboard" at bounding box center [184, 100] width 76 height 17
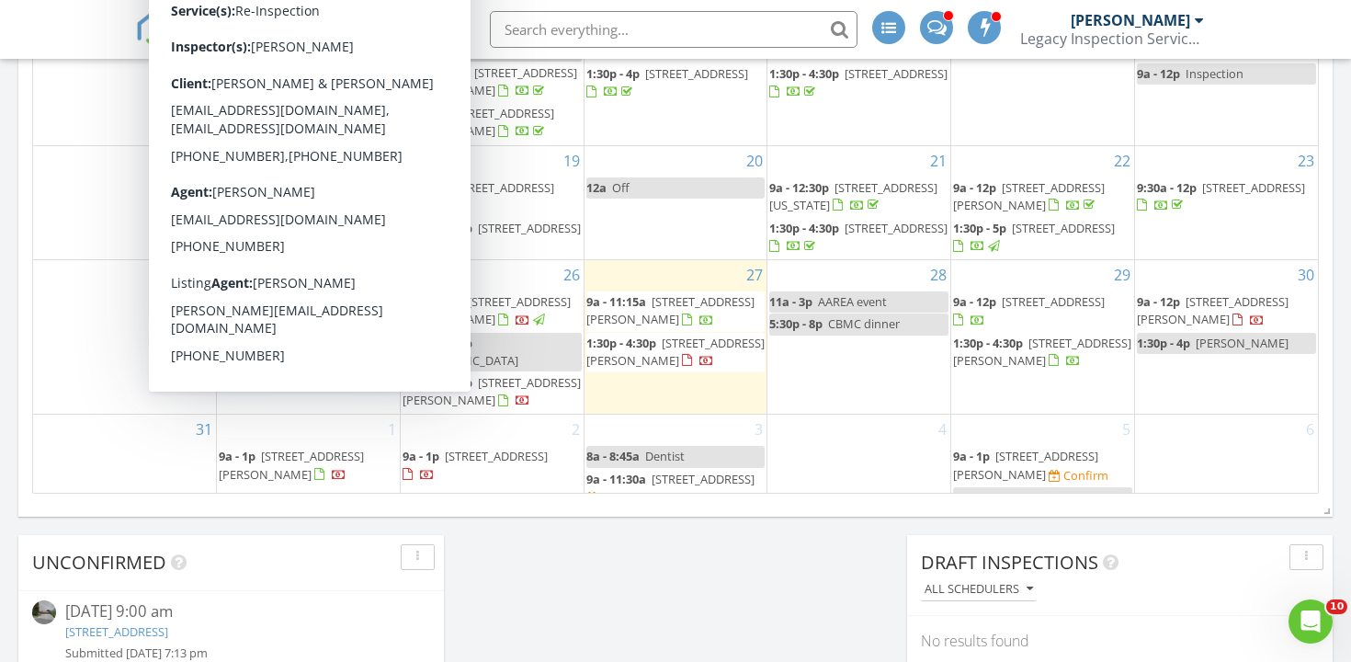
scroll to position [1218, 0]
